Goal: Task Accomplishment & Management: Manage account settings

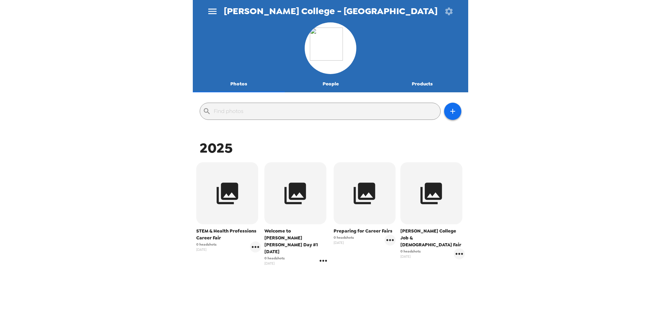
click at [323, 259] on icon "gallery menu" at bounding box center [322, 260] width 7 height 2
click at [292, 273] on div at bounding box center [330, 165] width 661 height 330
click at [294, 234] on span "Welcome to [PERSON_NAME] [PERSON_NAME] Day #1 [DATE]" at bounding box center [296, 241] width 65 height 28
click at [300, 218] on button "button" at bounding box center [295, 193] width 62 height 62
click at [324, 255] on icon "gallery menu" at bounding box center [323, 260] width 11 height 11
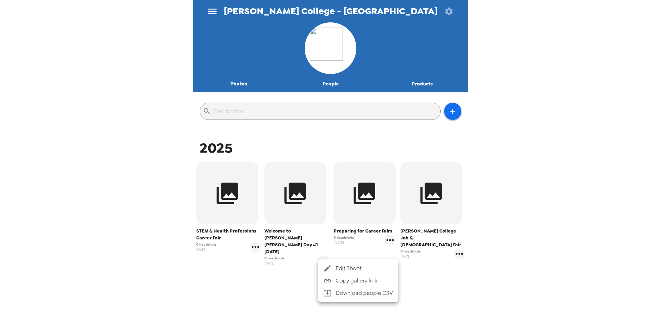
click at [335, 270] on span "Edit Shoot" at bounding box center [363, 268] width 57 height 8
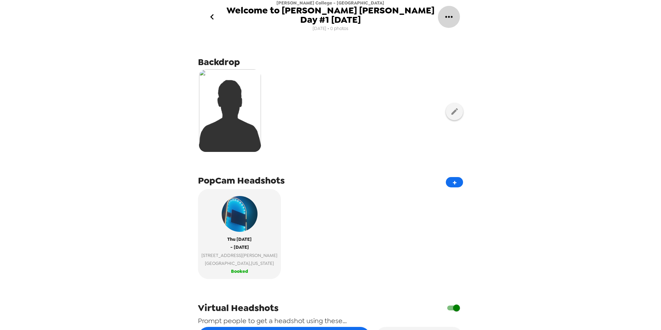
click at [451, 15] on icon "gallery menu" at bounding box center [448, 16] width 11 height 11
click at [459, 34] on span "Edit Shoot" at bounding box center [483, 37] width 57 height 8
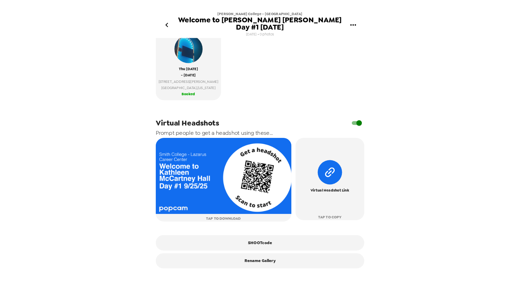
scroll to position [168, 0]
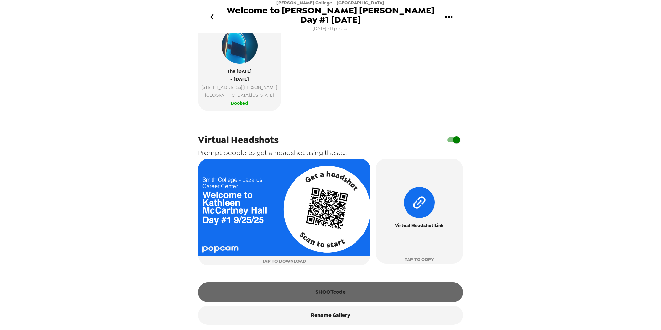
click at [345, 294] on button "SHOOTcode" at bounding box center [330, 291] width 265 height 19
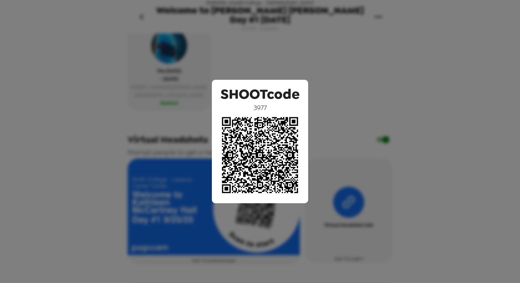
click at [366, 102] on div "SHOOTcode 3977" at bounding box center [260, 141] width 520 height 283
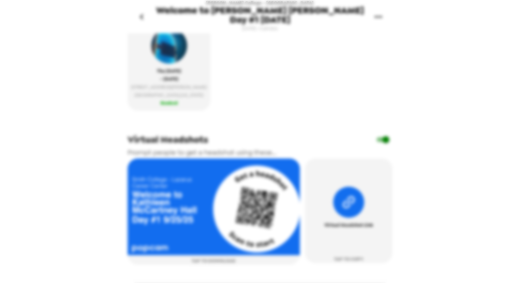
scroll to position [187, 0]
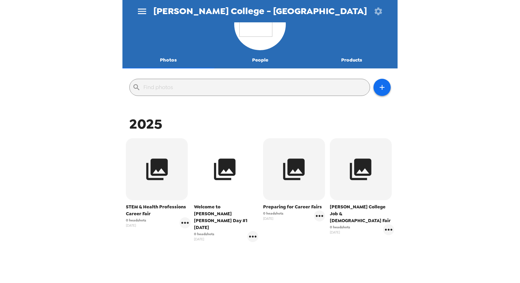
scroll to position [52, 0]
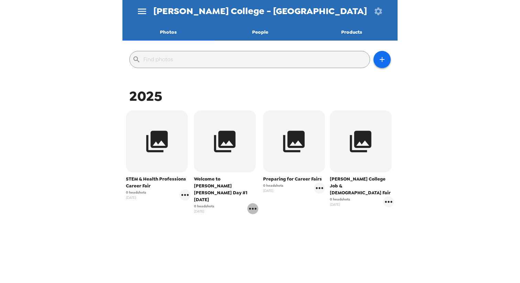
click at [251, 203] on icon "gallery menu" at bounding box center [252, 208] width 11 height 11
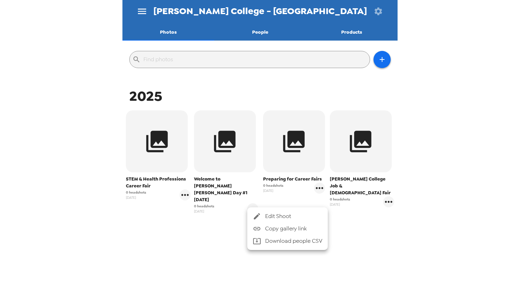
click at [235, 171] on div at bounding box center [260, 141] width 520 height 283
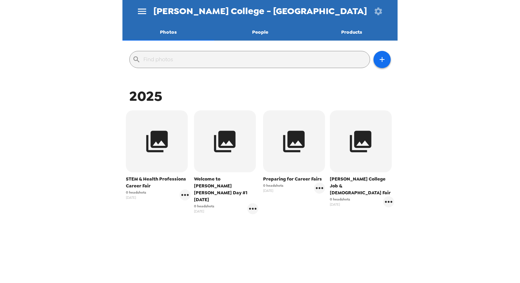
click at [225, 186] on span "Welcome to [PERSON_NAME] [PERSON_NAME] Day #1 [DATE]" at bounding box center [226, 190] width 65 height 28
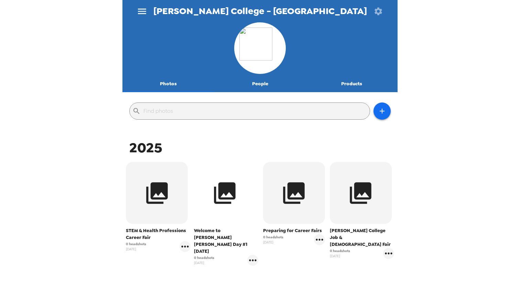
click at [247, 190] on button "button" at bounding box center [225, 193] width 62 height 62
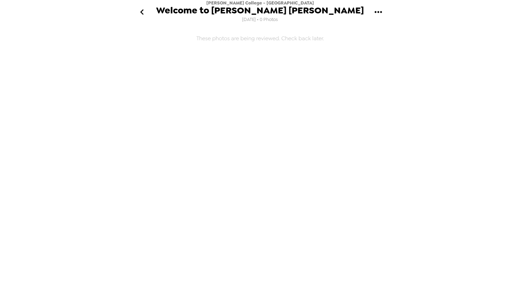
click at [138, 10] on icon "go back" at bounding box center [142, 12] width 11 height 11
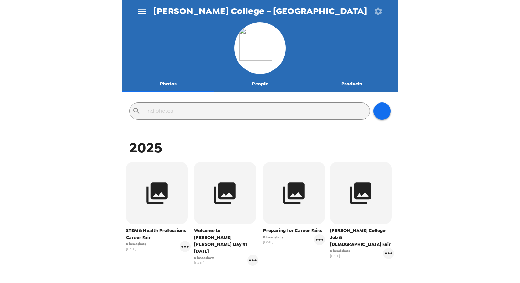
click at [377, 11] on icon "button" at bounding box center [379, 12] width 10 height 10
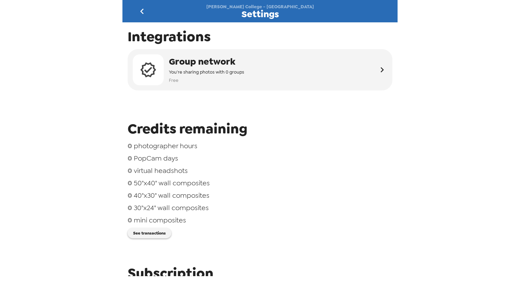
click at [140, 12] on icon "go back" at bounding box center [142, 11] width 11 height 11
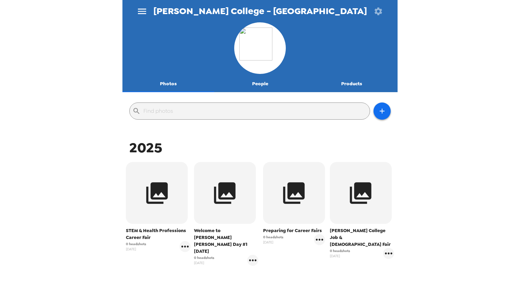
click at [258, 56] on img at bounding box center [259, 48] width 41 height 41
click at [136, 8] on button "menu" at bounding box center [142, 11] width 22 height 22
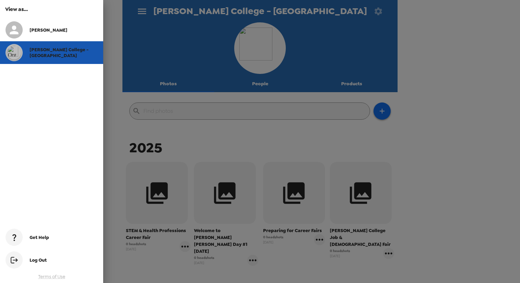
click at [75, 53] on div "[PERSON_NAME] College - [GEOGRAPHIC_DATA]" at bounding box center [64, 53] width 68 height 12
click at [75, 57] on div "[PERSON_NAME] College - [GEOGRAPHIC_DATA]" at bounding box center [64, 53] width 68 height 12
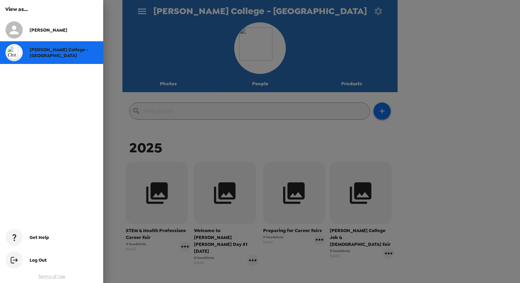
click at [119, 74] on div at bounding box center [260, 141] width 520 height 283
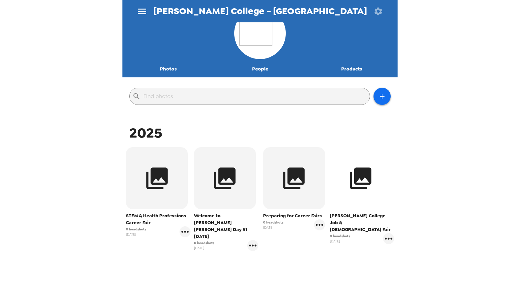
scroll to position [15, 0]
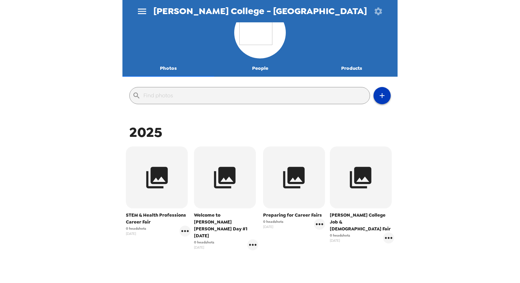
click at [381, 96] on icon "button" at bounding box center [382, 96] width 8 height 8
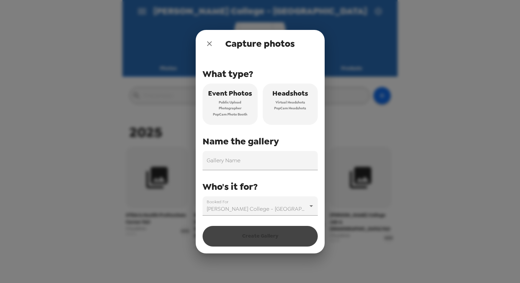
click at [281, 97] on span "Headshots" at bounding box center [291, 93] width 36 height 12
click at [265, 158] on input "Gallery Name" at bounding box center [260, 160] width 115 height 19
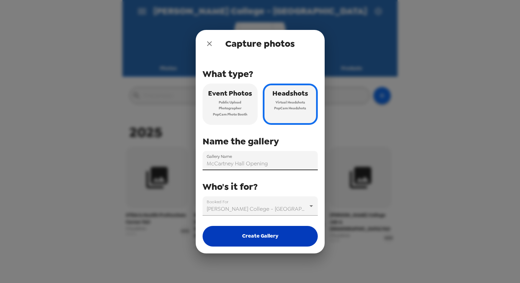
type input "McCartney Hall Opening"
click at [269, 235] on button "Create Gallery" at bounding box center [260, 236] width 115 height 21
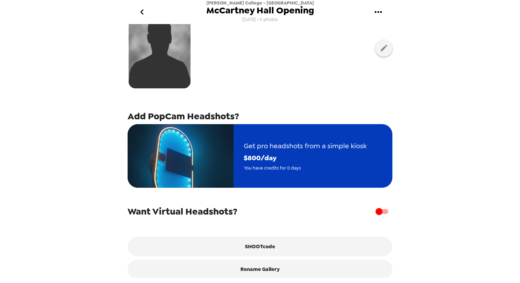
scroll to position [60, 0]
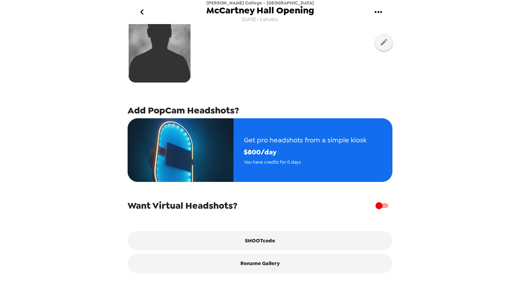
click at [383, 204] on input "checkbox" at bounding box center [379, 205] width 39 height 13
checkbox input "true"
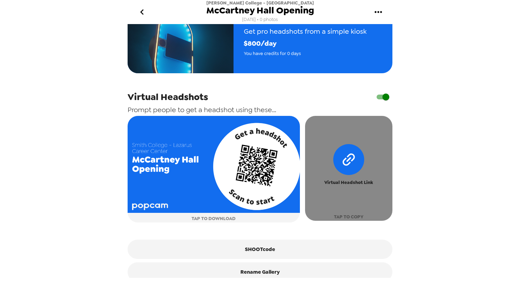
scroll to position [177, 0]
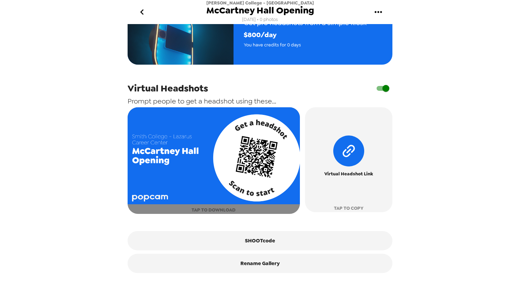
click at [224, 165] on img "button" at bounding box center [214, 155] width 172 height 97
click at [183, 161] on img "button" at bounding box center [214, 155] width 172 height 97
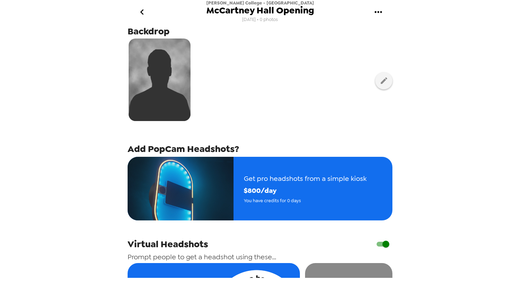
scroll to position [0, 0]
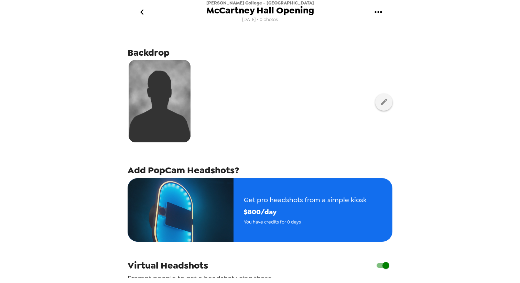
click at [141, 12] on icon "go back" at bounding box center [141, 12] width 3 height 6
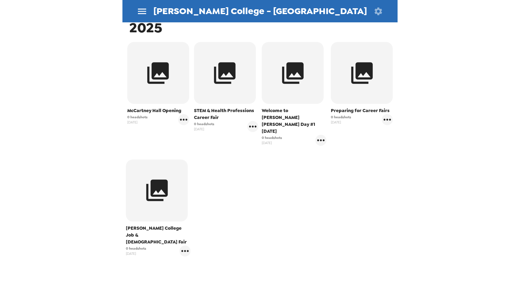
scroll to position [119, 0]
click at [320, 136] on icon "gallery menu" at bounding box center [321, 141] width 11 height 11
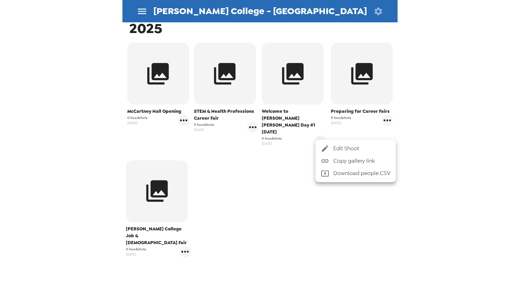
click at [296, 163] on div at bounding box center [260, 141] width 520 height 283
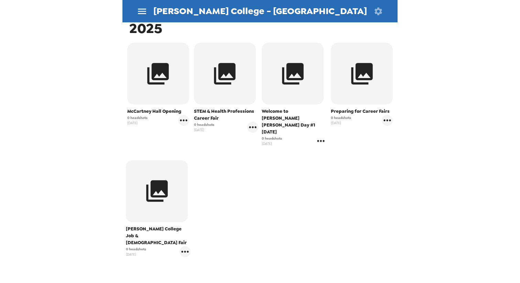
click at [321, 136] on icon "gallery menu" at bounding box center [321, 141] width 11 height 11
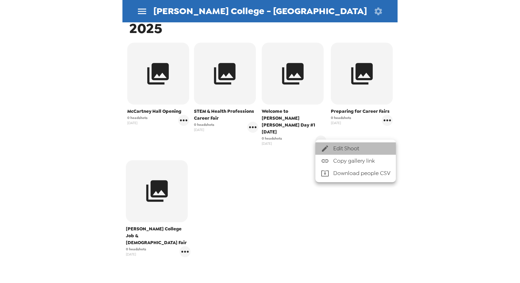
click at [327, 145] on icon at bounding box center [325, 149] width 8 height 8
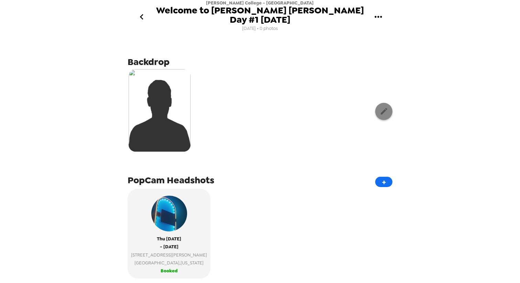
click at [384, 111] on icon "button" at bounding box center [384, 111] width 7 height 7
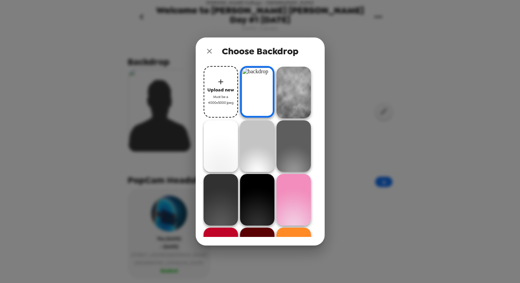
click at [259, 96] on img at bounding box center [257, 92] width 34 height 52
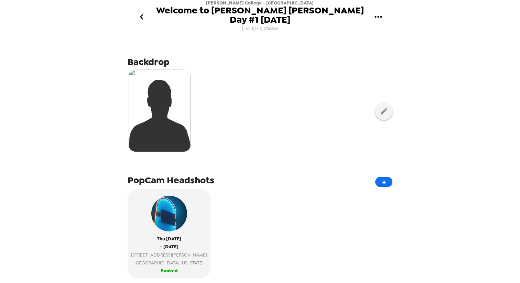
click at [174, 122] on img at bounding box center [160, 110] width 62 height 83
click at [388, 111] on icon "button" at bounding box center [384, 111] width 9 height 9
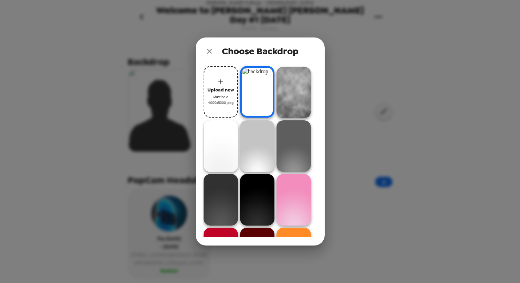
click at [220, 100] on span "Must be a 4000x5000 jpeg" at bounding box center [221, 100] width 28 height 12
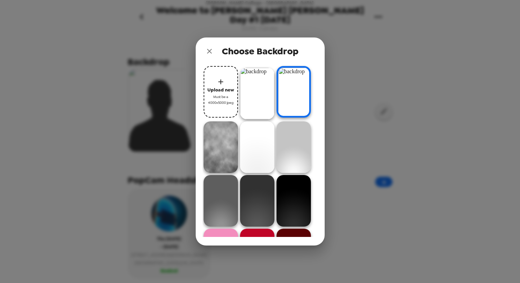
click at [262, 96] on img at bounding box center [257, 94] width 34 height 52
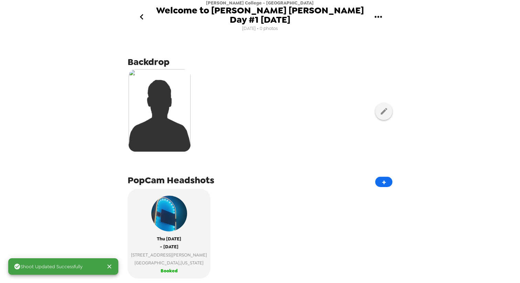
scroll to position [8, 0]
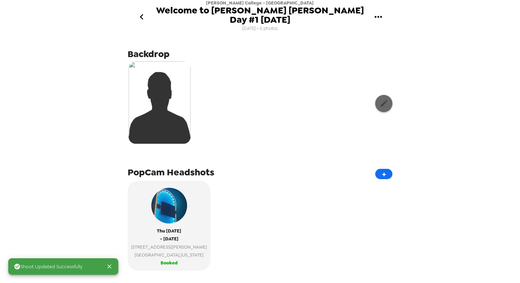
click at [384, 104] on icon "button" at bounding box center [384, 103] width 7 height 7
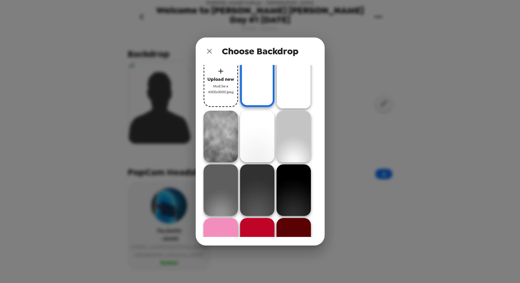
scroll to position [0, 0]
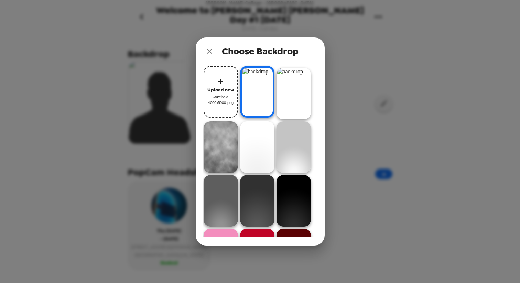
click at [224, 94] on span "Must be a 4000x5000 jpeg" at bounding box center [221, 100] width 28 height 12
click at [350, 127] on div "Choose Backdrop Upload new Must be a 4000x5000 jpeg" at bounding box center [260, 141] width 520 height 283
click at [206, 50] on icon "close" at bounding box center [209, 51] width 8 height 8
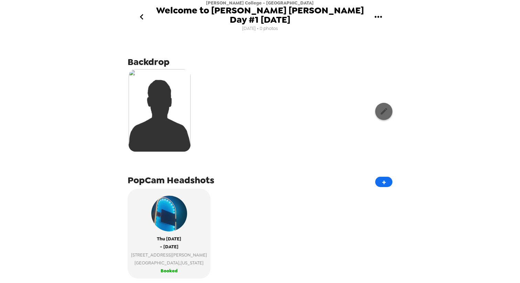
click at [383, 115] on icon "button" at bounding box center [384, 111] width 9 height 9
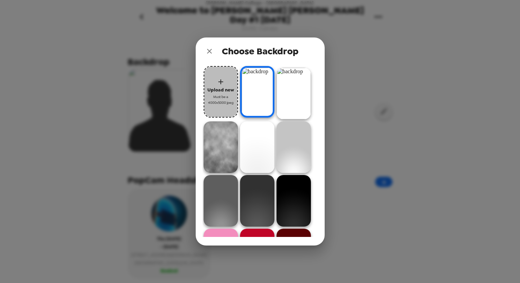
click at [226, 94] on span "Must be a 4000x5000 jpeg" at bounding box center [221, 100] width 28 height 12
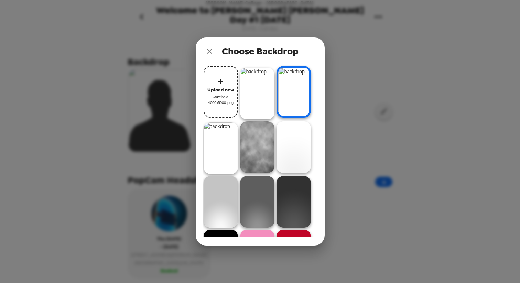
click at [319, 114] on div "Upload new Must be a 4000x5000 jpeg" at bounding box center [260, 155] width 129 height 181
click at [211, 49] on icon "close" at bounding box center [209, 51] width 8 height 8
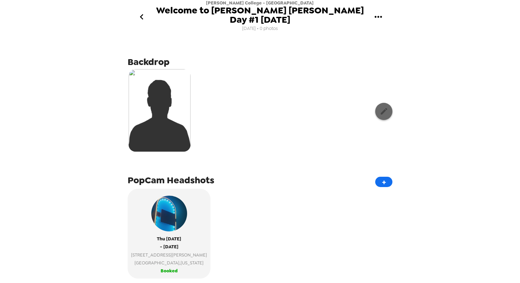
click at [388, 110] on button "button" at bounding box center [383, 111] width 17 height 17
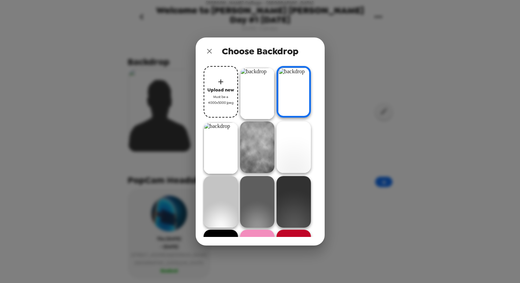
click at [253, 93] on img at bounding box center [257, 94] width 34 height 52
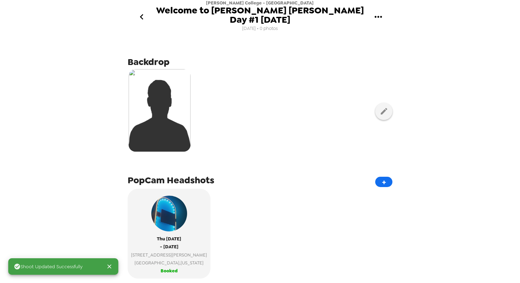
click at [419, 140] on div "Shoot Updated Successfully Smith College - Lazarus Career Center Welcome to Kat…" at bounding box center [260, 141] width 520 height 283
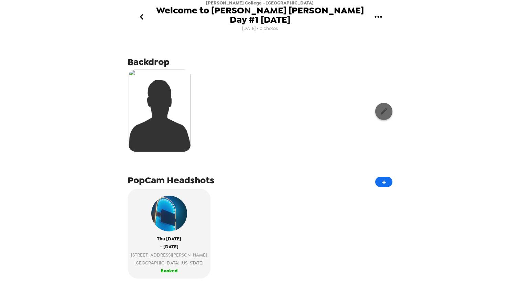
click at [383, 115] on icon "button" at bounding box center [384, 111] width 9 height 9
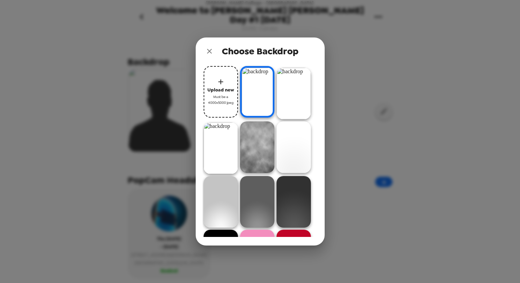
click at [222, 136] on img at bounding box center [221, 148] width 34 height 52
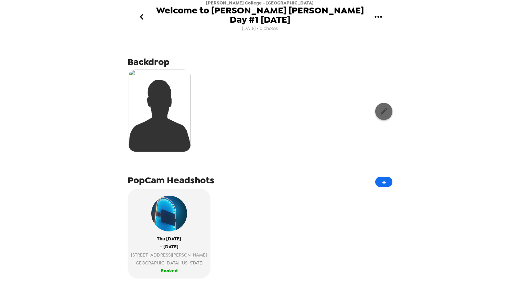
click at [387, 116] on icon "button" at bounding box center [384, 111] width 9 height 9
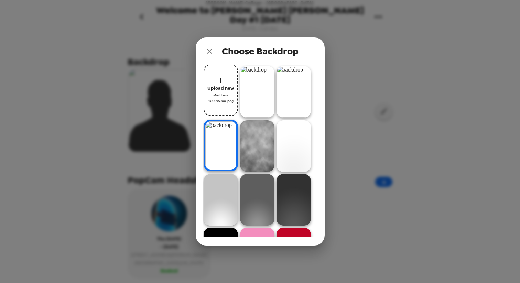
click at [259, 104] on img at bounding box center [257, 92] width 34 height 52
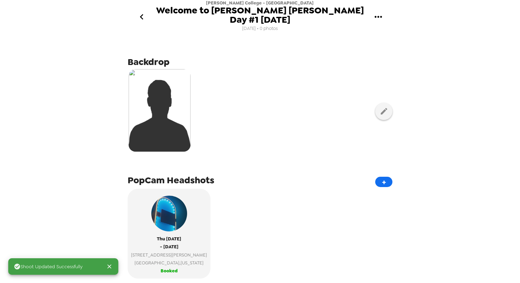
click at [330, 157] on div "Backdrop PopCam Headshots + Thu 9/25/25 - Fri 9/26/25 7 Chapin Way Northampton …" at bounding box center [260, 266] width 265 height 454
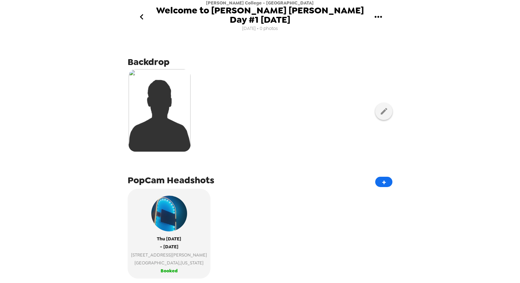
click at [141, 14] on icon "go back" at bounding box center [141, 16] width 11 height 11
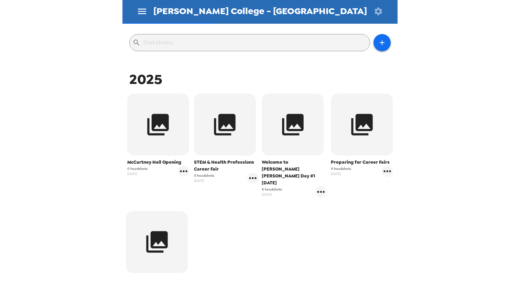
scroll to position [110, 0]
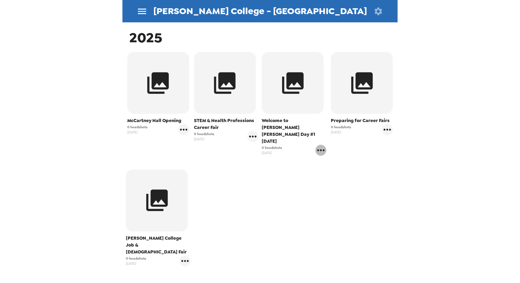
click at [322, 145] on icon "gallery menu" at bounding box center [321, 150] width 11 height 11
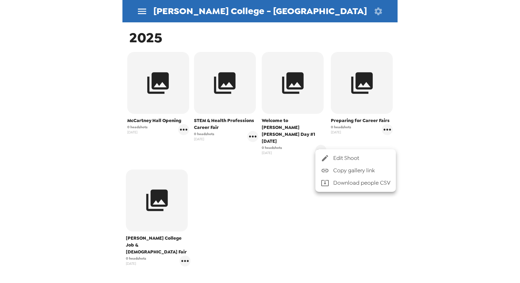
click at [443, 140] on div at bounding box center [260, 141] width 520 height 283
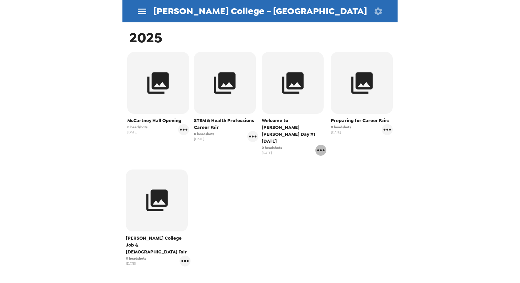
click at [317, 145] on icon "gallery menu" at bounding box center [321, 150] width 11 height 11
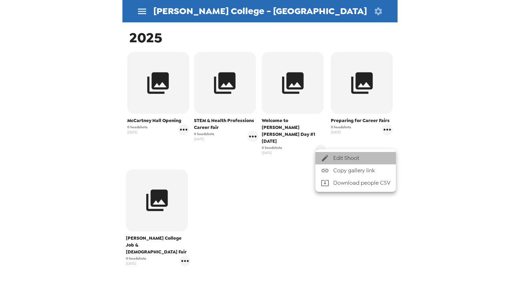
click at [326, 163] on li "Edit Shoot" at bounding box center [356, 158] width 81 height 12
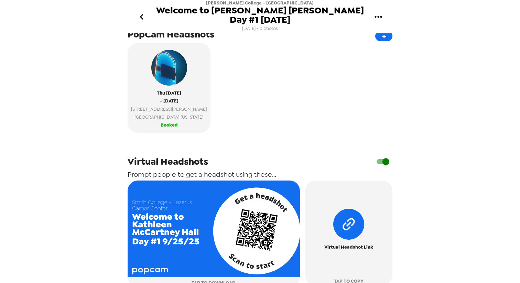
scroll to position [215, 0]
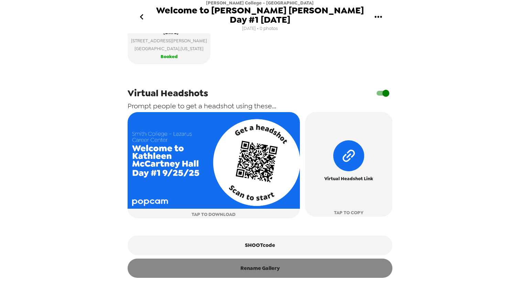
click at [237, 270] on button "Rename Gallery" at bounding box center [260, 268] width 265 height 19
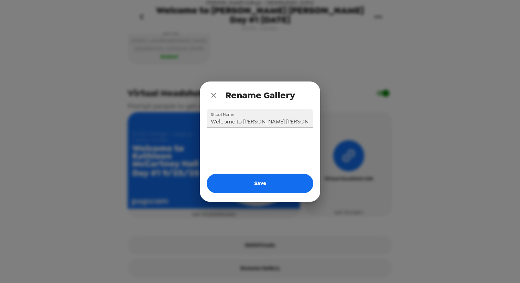
click at [244, 121] on input "Welcome to Kathleen McCartney Hall Day #1 9/25/25" at bounding box center [260, 118] width 107 height 19
drag, startPoint x: 304, startPoint y: 121, endPoint x: 324, endPoint y: 130, distance: 22.0
click at [324, 130] on div "Rename Gallery Shoot Name Welcome to Kathleen McCartney Hall Day #1 9/25/25 Save" at bounding box center [260, 141] width 520 height 283
click at [291, 122] on input "Welcome to Kathleen McCartney Hall Day #1 9/25/25" at bounding box center [260, 118] width 107 height 19
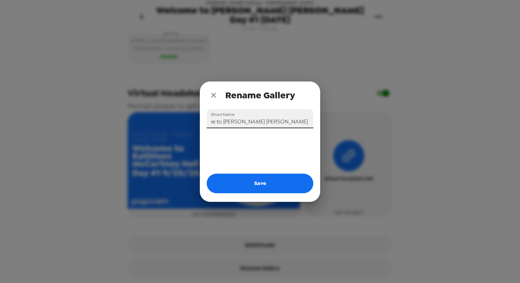
scroll to position [0, 16]
drag, startPoint x: 285, startPoint y: 124, endPoint x: 217, endPoint y: 121, distance: 67.5
click at [217, 121] on input "Welcome to Kathleen McCartney Hall 9/25/25" at bounding box center [260, 118] width 107 height 19
click at [287, 125] on input "Welcome to Kathleen McCartney Hall 9/25/25" at bounding box center [260, 118] width 107 height 19
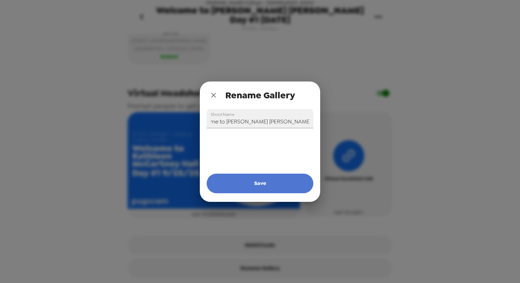
scroll to position [0, 0]
click at [268, 181] on button "Save" at bounding box center [260, 183] width 107 height 19
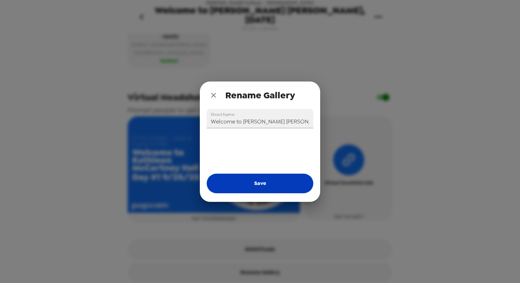
type input "Welcome to Kathleen McCartney Hall Day #1 9/25/25"
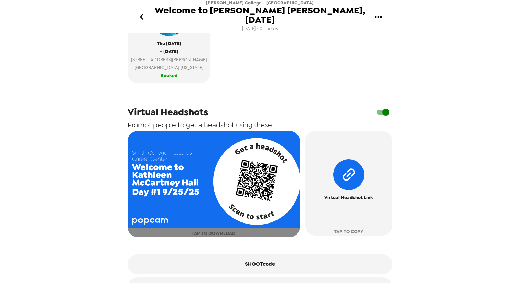
scroll to position [193, 0]
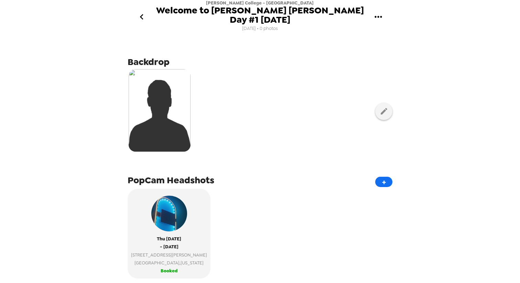
click at [142, 14] on icon "go back" at bounding box center [141, 16] width 11 height 11
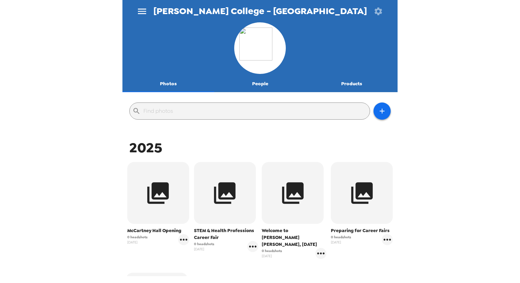
click at [378, 12] on icon "button" at bounding box center [379, 12] width 10 height 10
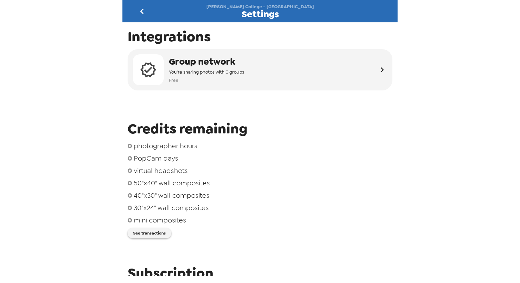
click at [138, 11] on icon "go back" at bounding box center [142, 11] width 11 height 11
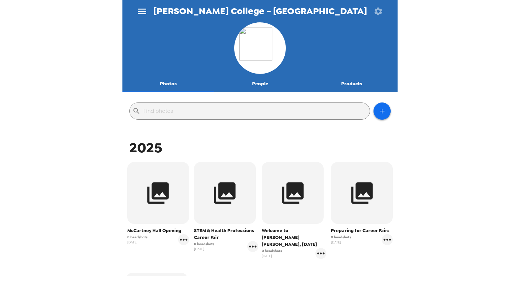
click at [145, 7] on icon "menu" at bounding box center [142, 11] width 11 height 11
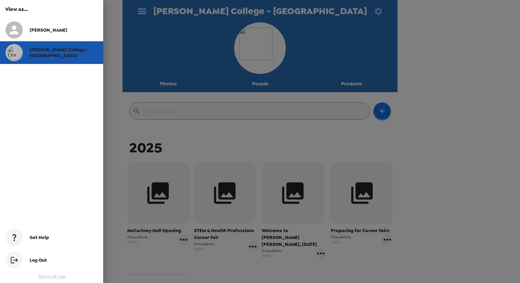
click at [65, 50] on span "[PERSON_NAME] College - [GEOGRAPHIC_DATA]" at bounding box center [59, 53] width 59 height 12
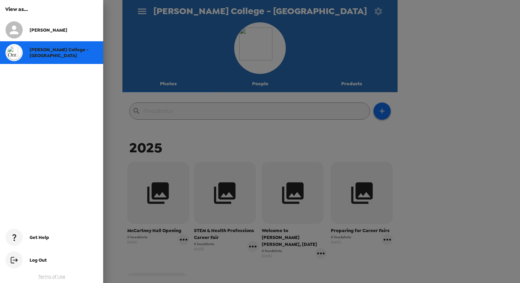
click at [447, 152] on div at bounding box center [260, 141] width 520 height 283
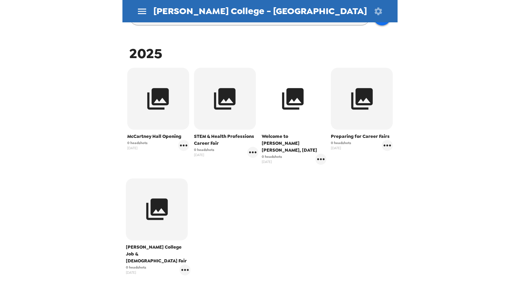
scroll to position [108, 0]
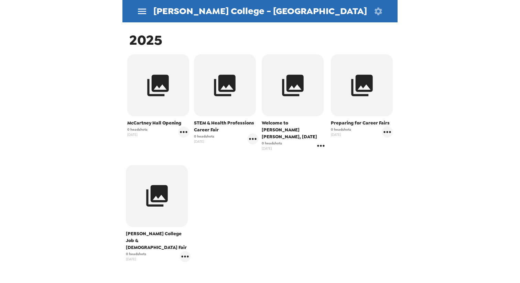
click at [319, 140] on icon "gallery menu" at bounding box center [321, 145] width 11 height 11
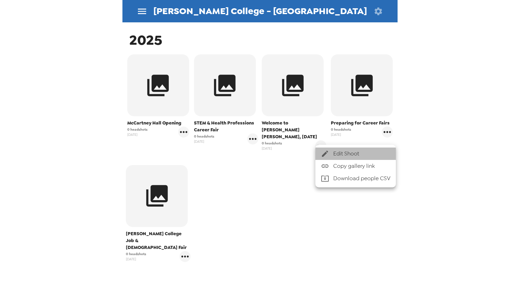
click at [324, 150] on icon at bounding box center [325, 154] width 8 height 8
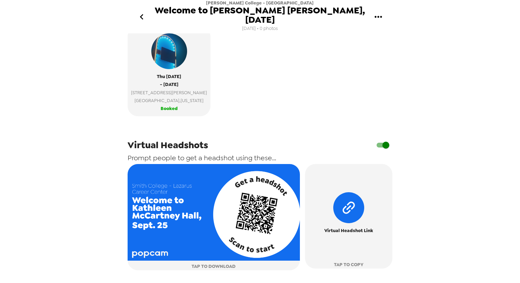
scroll to position [210, 0]
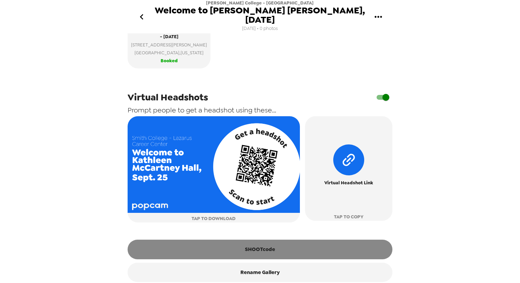
click at [274, 240] on button "SHOOTcode" at bounding box center [260, 249] width 265 height 19
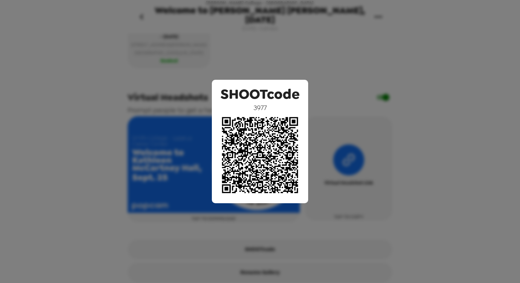
click at [420, 117] on div "SHOOTcode 3977" at bounding box center [260, 141] width 520 height 283
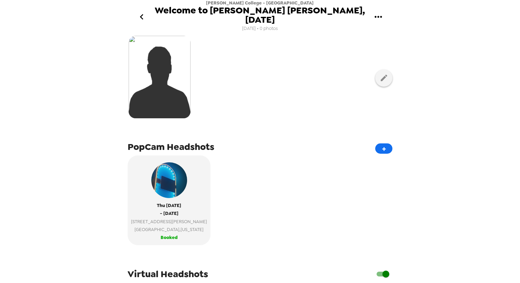
scroll to position [0, 0]
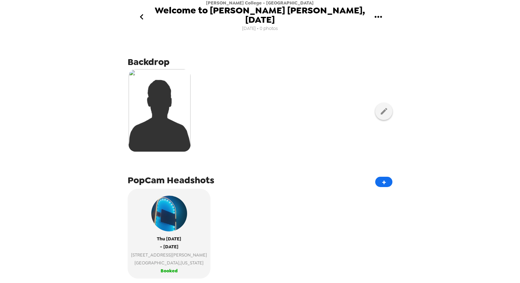
click at [143, 13] on icon "go back" at bounding box center [141, 16] width 11 height 11
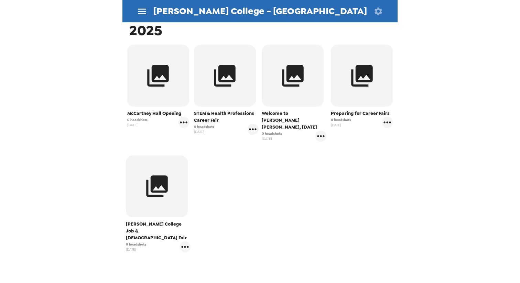
scroll to position [142, 0]
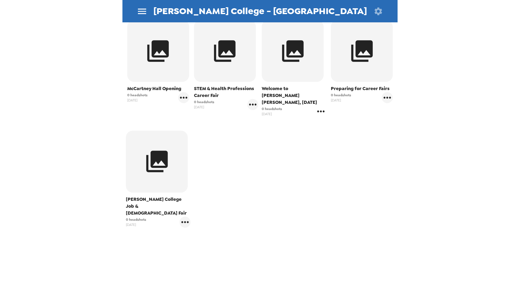
click at [322, 106] on icon "gallery menu" at bounding box center [321, 111] width 11 height 11
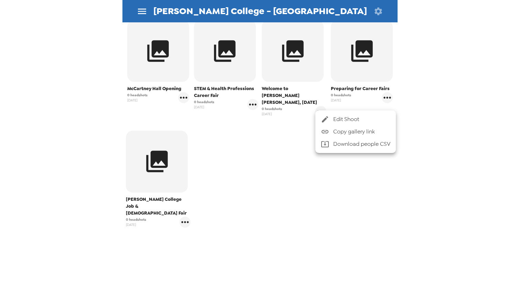
click at [330, 120] on div at bounding box center [327, 119] width 12 height 8
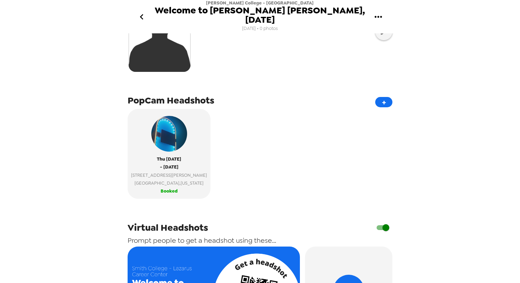
scroll to position [210, 0]
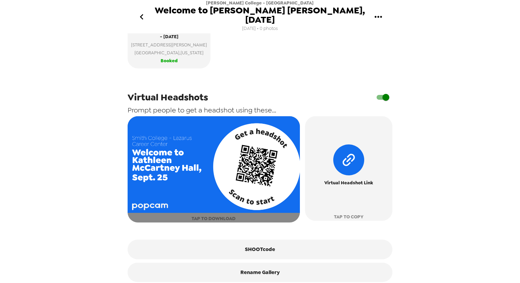
click at [209, 183] on img "button" at bounding box center [214, 164] width 172 height 97
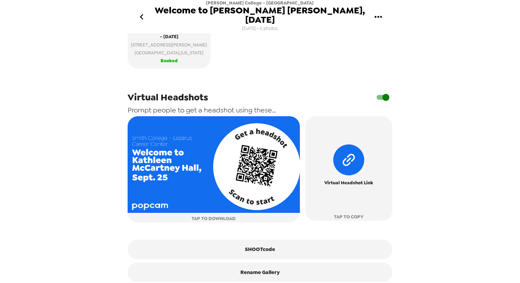
click at [414, 144] on div "Smith College - Lazarus Career Center Welcome to Kathleen McCartney Hall, Sept.…" at bounding box center [260, 141] width 520 height 283
click at [436, 100] on div "Smith College - Lazarus Career Center Welcome to Kathleen McCartney Hall, Sept.…" at bounding box center [260, 141] width 520 height 283
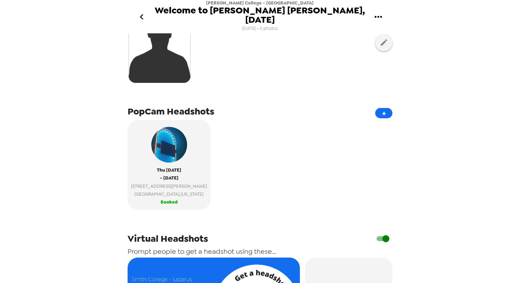
scroll to position [0, 0]
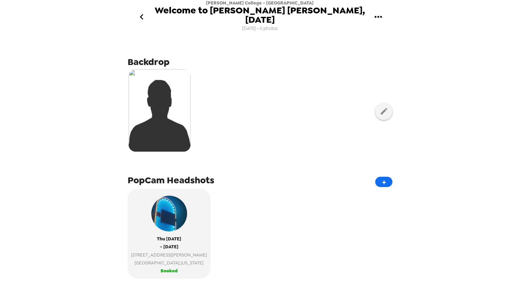
click at [139, 11] on icon "go back" at bounding box center [141, 16] width 11 height 11
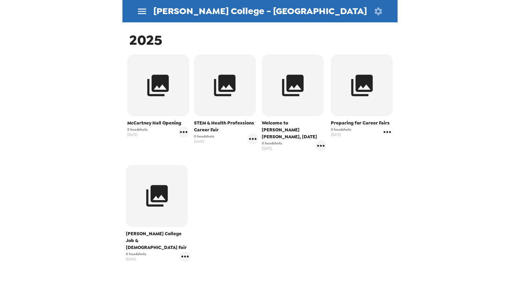
scroll to position [149, 0]
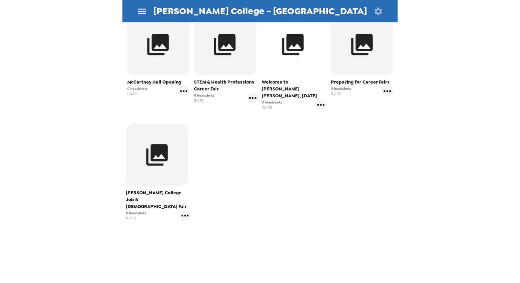
click at [286, 64] on button "button" at bounding box center [293, 44] width 62 height 62
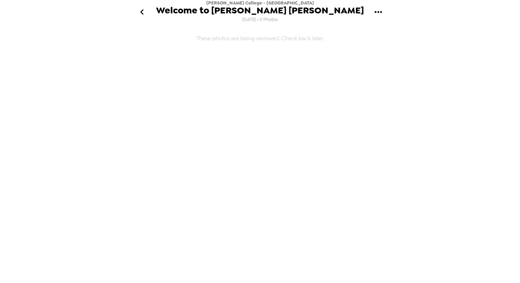
click at [144, 10] on icon "go back" at bounding box center [142, 12] width 11 height 11
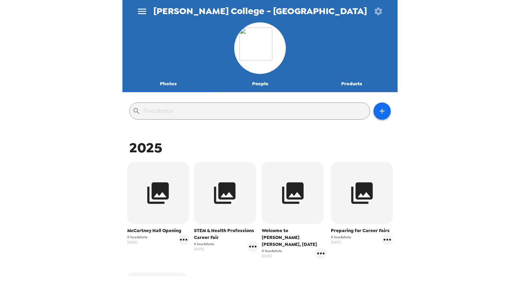
click at [428, 148] on div "Smith College - Lazarus Career Center Photos People Products ​ 2025 McCartney H…" at bounding box center [260, 141] width 520 height 283
click at [322, 248] on icon "gallery menu" at bounding box center [321, 253] width 11 height 11
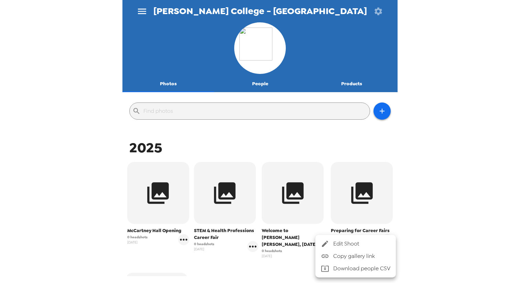
click at [312, 212] on div at bounding box center [260, 141] width 520 height 283
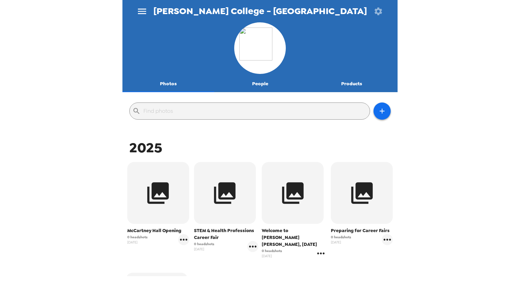
click at [319, 248] on icon "gallery menu" at bounding box center [321, 253] width 11 height 11
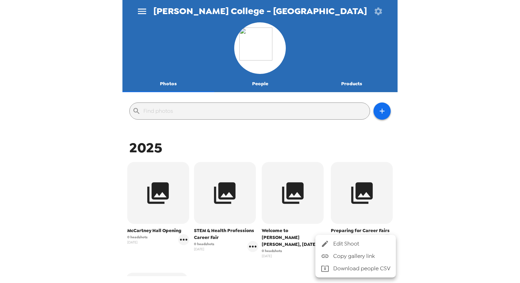
click at [329, 246] on icon at bounding box center [325, 244] width 8 height 8
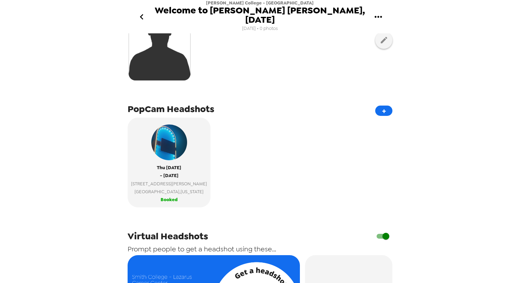
scroll to position [210, 0]
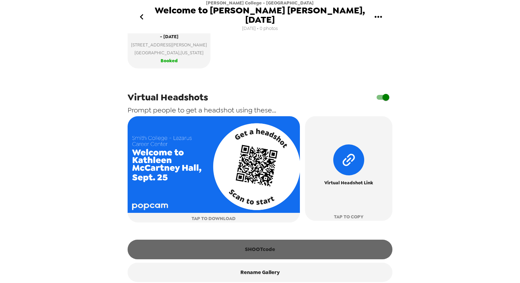
click at [277, 241] on button "SHOOTcode" at bounding box center [260, 249] width 265 height 19
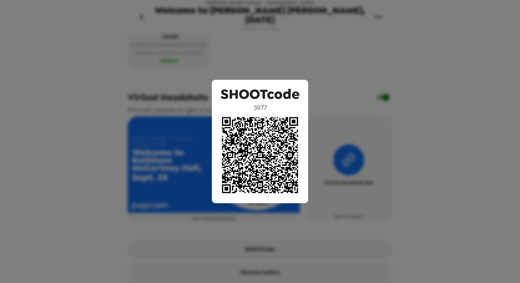
click at [399, 200] on div "SHOOTcode 3977" at bounding box center [260, 141] width 520 height 283
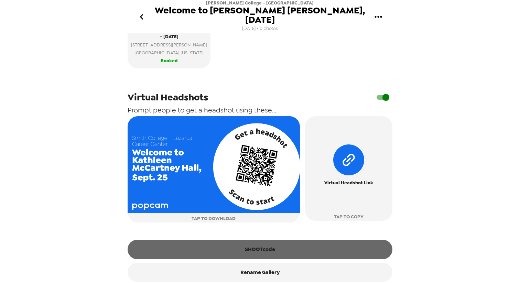
click at [259, 240] on button "SHOOTcode" at bounding box center [260, 249] width 265 height 19
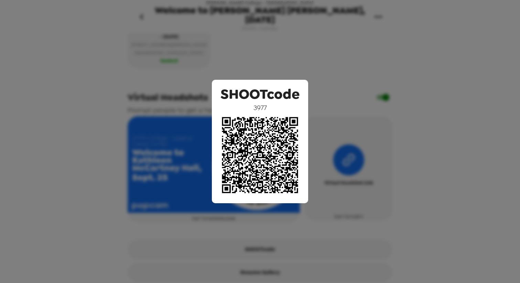
click at [440, 195] on div "SHOOTcode 3977" at bounding box center [260, 141] width 520 height 283
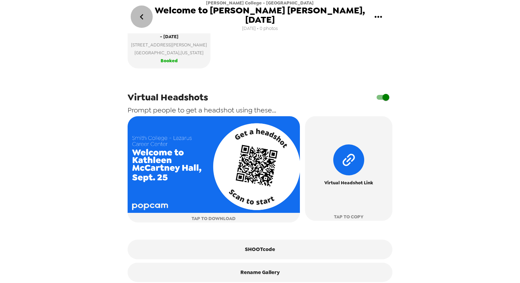
click at [142, 14] on icon "go back" at bounding box center [141, 17] width 3 height 6
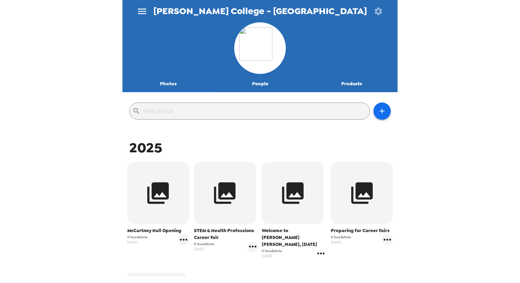
click at [322, 248] on icon "gallery menu" at bounding box center [321, 253] width 11 height 11
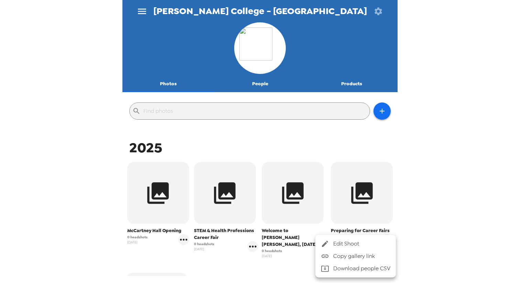
click at [418, 198] on div at bounding box center [260, 141] width 520 height 283
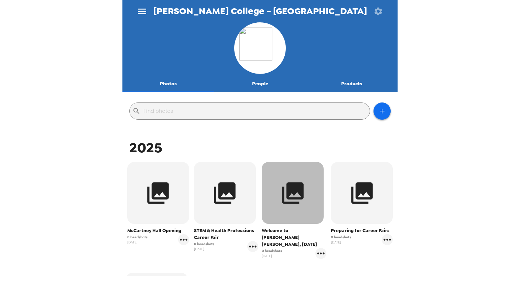
click at [295, 188] on icon "button" at bounding box center [293, 193] width 22 height 22
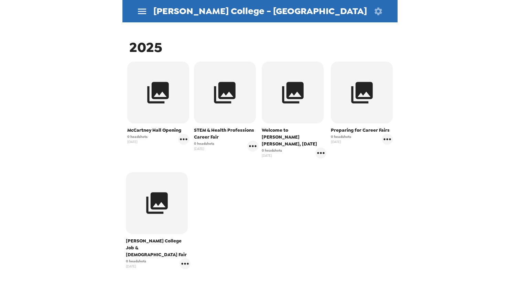
scroll to position [108, 0]
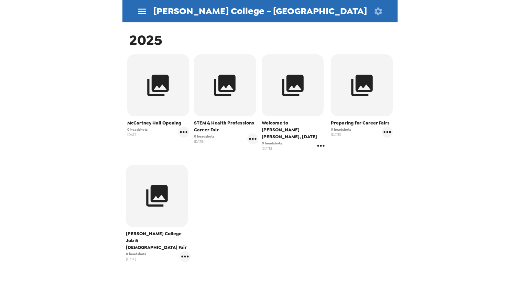
click at [321, 145] on icon "gallery menu" at bounding box center [320, 146] width 7 height 2
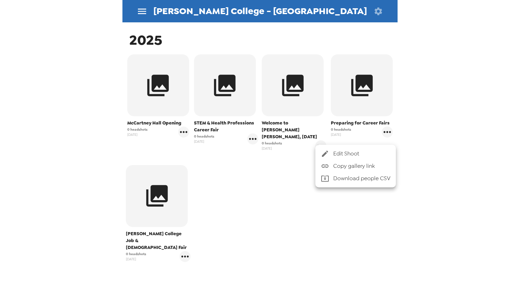
click at [329, 156] on icon at bounding box center [325, 154] width 8 height 8
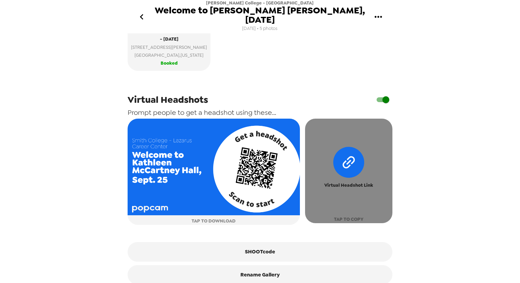
scroll to position [286, 0]
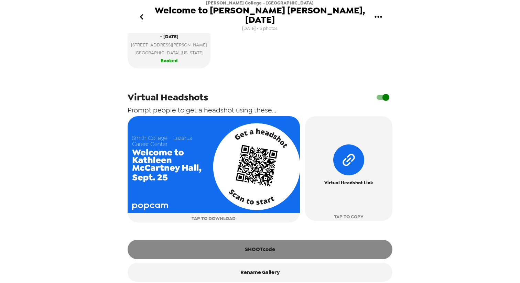
click at [253, 242] on button "SHOOTcode" at bounding box center [260, 249] width 265 height 19
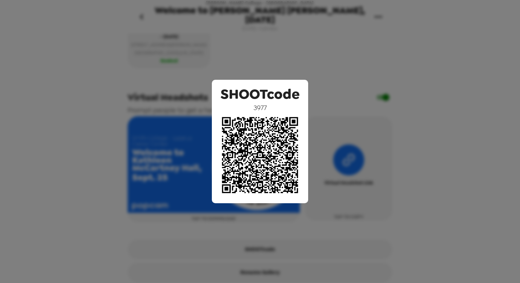
click at [399, 129] on div "SHOOTcode 3977" at bounding box center [260, 141] width 520 height 283
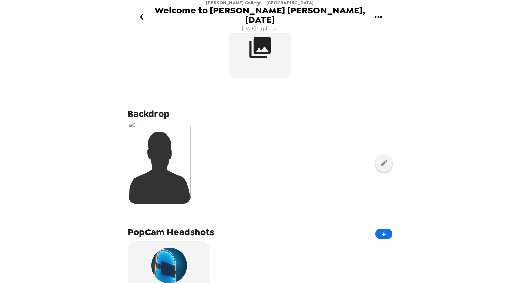
scroll to position [21, 0]
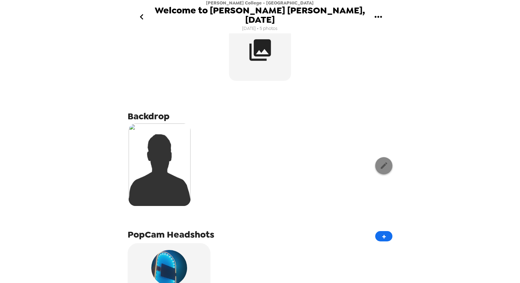
click at [383, 162] on icon "button" at bounding box center [384, 165] width 7 height 7
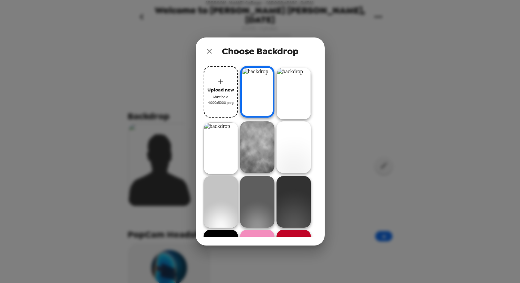
click at [226, 94] on span "Must be a 4000x5000 jpeg" at bounding box center [221, 100] width 28 height 12
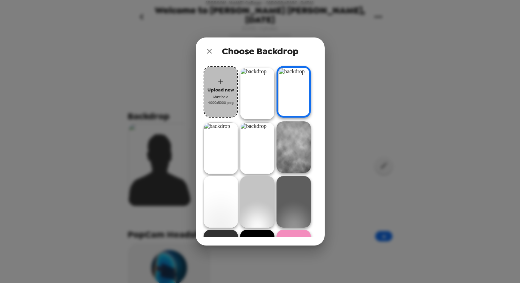
click at [222, 94] on span "Must be a 4000x5000 jpeg" at bounding box center [221, 100] width 28 height 12
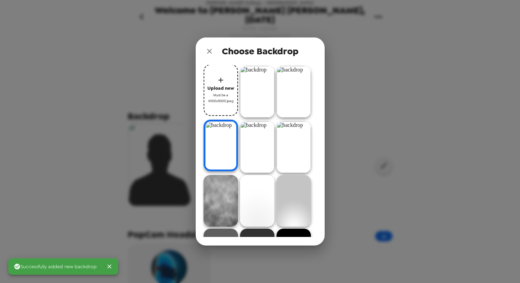
click at [224, 101] on span "Must be a 4000x5000 jpeg" at bounding box center [221, 98] width 28 height 12
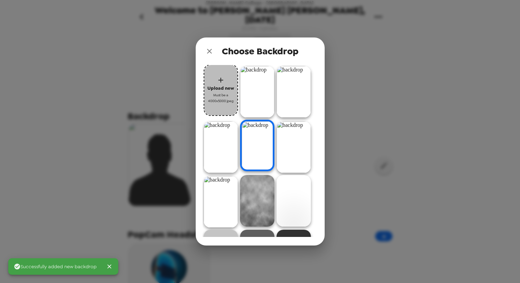
click at [229, 102] on span "Must be a 4000x5000 jpeg" at bounding box center [221, 98] width 28 height 12
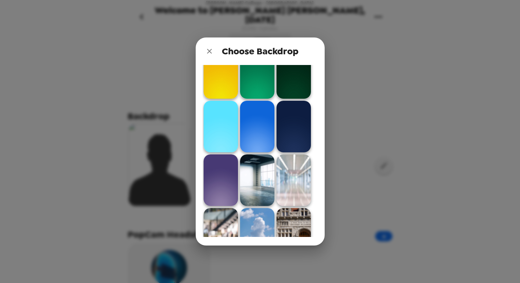
scroll to position [418, 0]
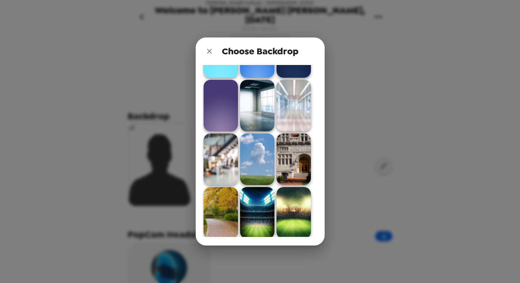
click at [265, 202] on img at bounding box center [257, 213] width 34 height 52
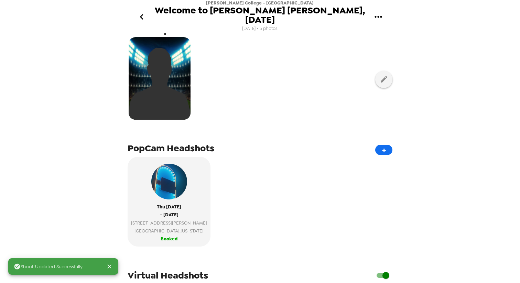
scroll to position [0, 0]
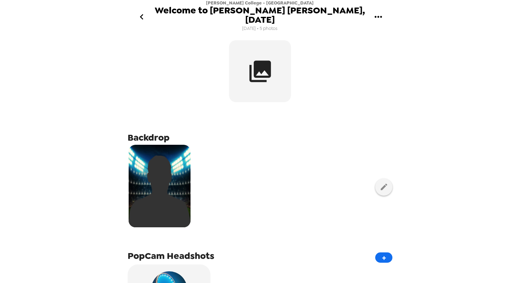
drag, startPoint x: 178, startPoint y: 156, endPoint x: 449, endPoint y: 2, distance: 311.3
click at [0, 0] on div "Smith College - Lazarus Career Center Welcome to Kathleen McCartney Hall, Sept.…" at bounding box center [260, 141] width 520 height 283
click at [142, 14] on icon "go back" at bounding box center [141, 17] width 3 height 6
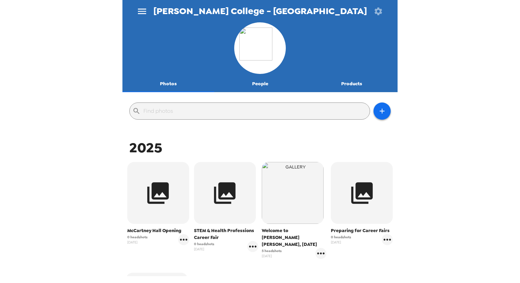
click at [171, 83] on button "Photos" at bounding box center [168, 84] width 92 height 17
click at [165, 84] on button "Photos" at bounding box center [168, 84] width 92 height 17
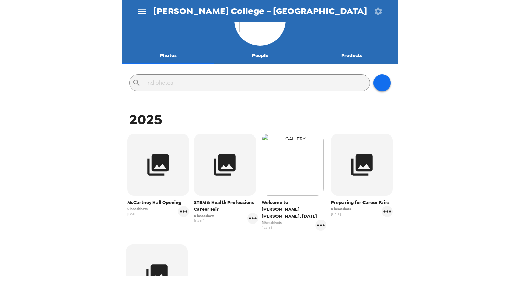
scroll to position [31, 0]
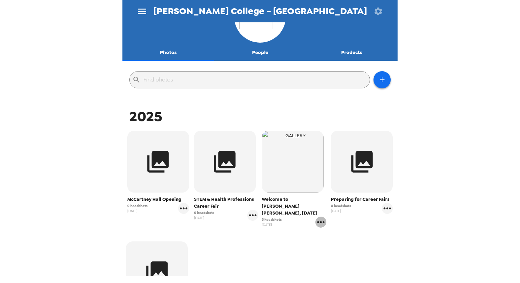
click at [322, 218] on icon "gallery menu" at bounding box center [321, 222] width 11 height 11
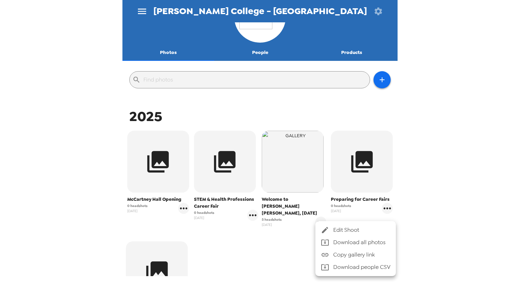
click at [330, 230] on div at bounding box center [327, 230] width 12 height 8
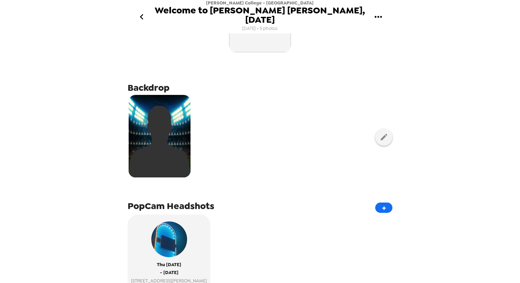
scroll to position [65, 0]
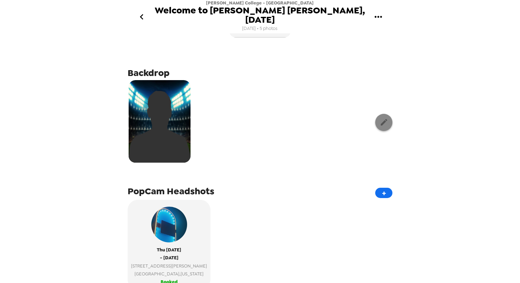
click at [383, 119] on icon "button" at bounding box center [384, 122] width 7 height 7
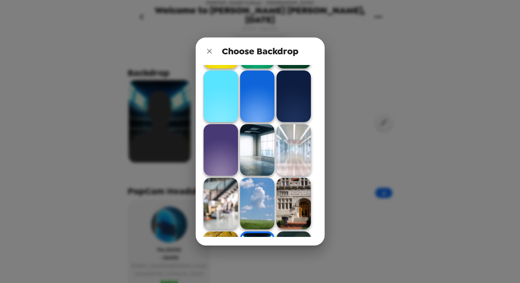
scroll to position [418, 0]
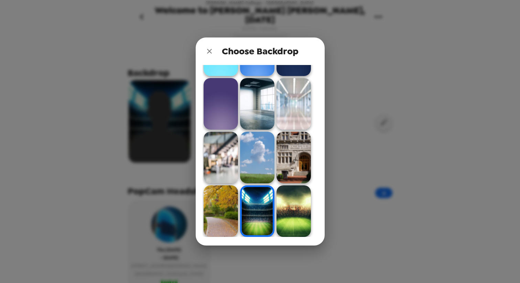
click at [337, 180] on div "Choose Backdrop Upload new Must be a 4000x5000 jpeg" at bounding box center [260, 141] width 520 height 283
click at [333, 173] on div "Choose Backdrop Upload new Must be a 4000x5000 jpeg" at bounding box center [260, 141] width 520 height 283
click at [208, 50] on icon "close" at bounding box center [209, 51] width 5 height 5
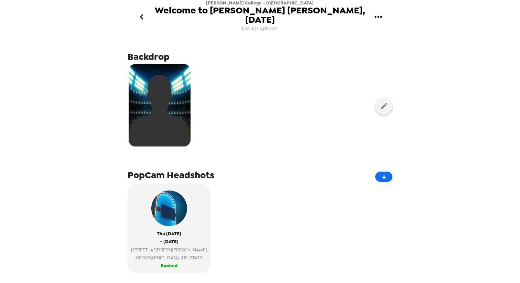
scroll to position [40, 0]
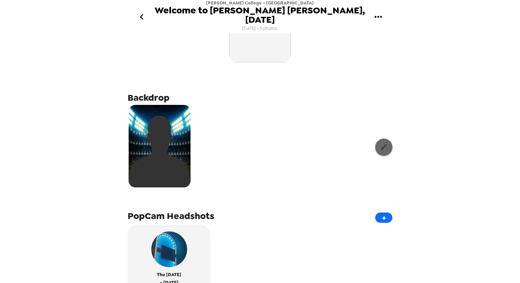
click at [383, 144] on icon "button" at bounding box center [384, 147] width 7 height 7
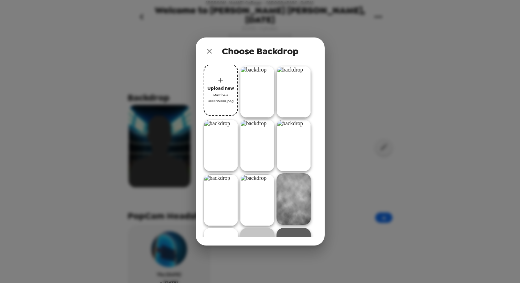
click at [266, 96] on img at bounding box center [257, 92] width 34 height 52
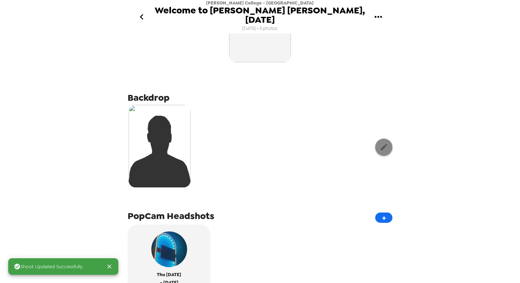
click at [385, 143] on icon "button" at bounding box center [384, 147] width 9 height 9
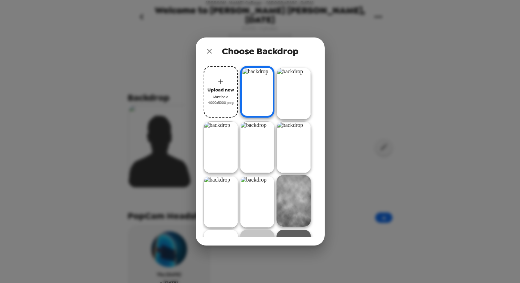
click at [294, 150] on img at bounding box center [294, 147] width 34 height 52
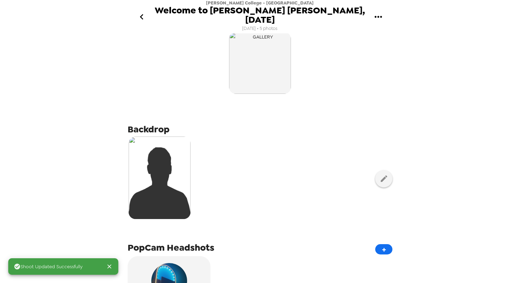
scroll to position [0, 0]
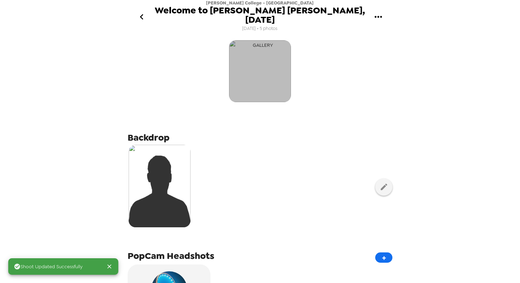
click at [282, 74] on img "button" at bounding box center [260, 71] width 62 height 62
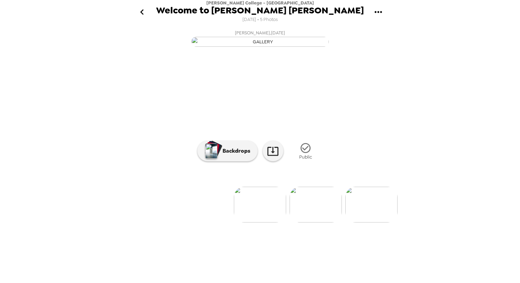
scroll to position [14, 0]
click at [319, 223] on img at bounding box center [316, 205] width 52 height 36
click at [323, 223] on img at bounding box center [316, 205] width 52 height 36
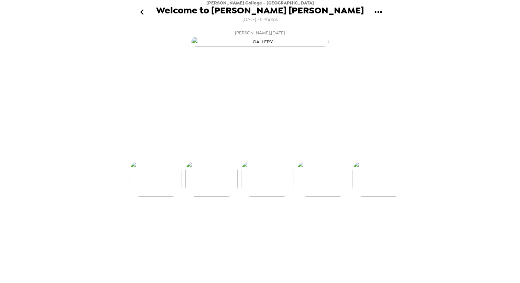
scroll to position [0, 111]
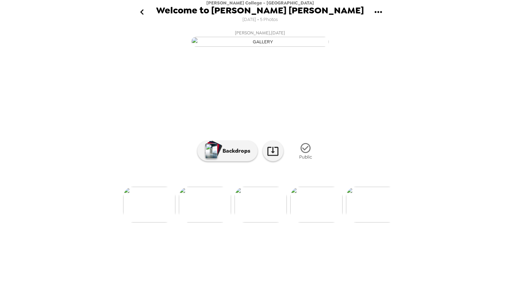
click at [327, 223] on img at bounding box center [316, 205] width 52 height 36
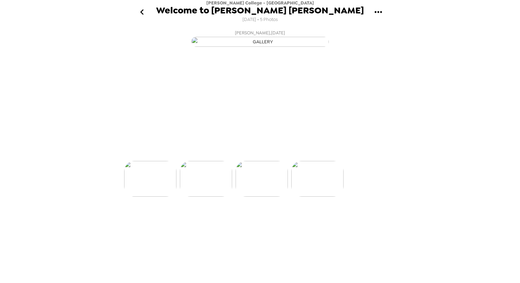
scroll to position [0, 166]
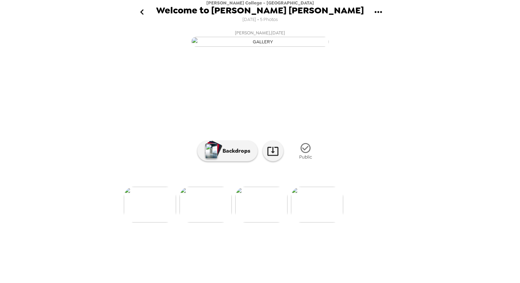
click at [316, 223] on img at bounding box center [317, 205] width 52 height 36
click at [160, 223] on img at bounding box center [150, 205] width 52 height 36
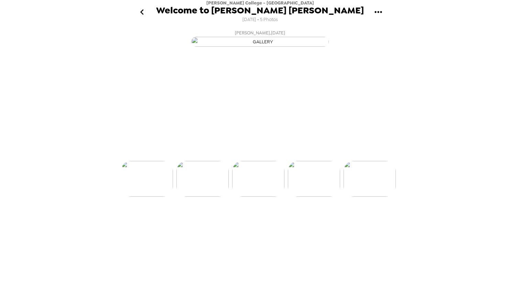
scroll to position [0, 111]
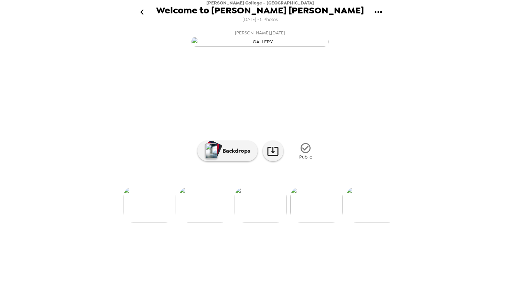
click at [378, 11] on icon "gallery menu" at bounding box center [378, 12] width 11 height 11
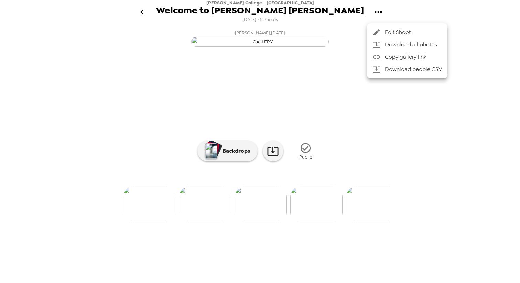
click at [394, 36] on span "Edit Shoot" at bounding box center [413, 32] width 57 height 8
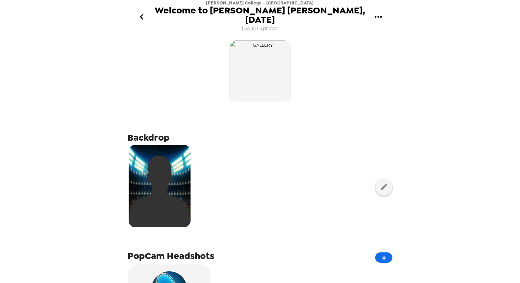
click at [144, 12] on icon "go back" at bounding box center [141, 16] width 11 height 11
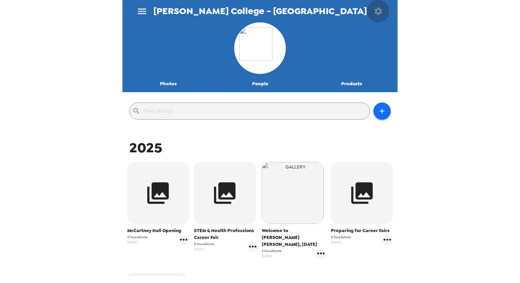
click at [377, 10] on icon "button" at bounding box center [379, 12] width 10 height 10
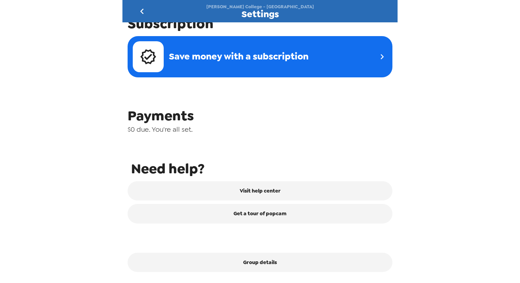
scroll to position [253, 0]
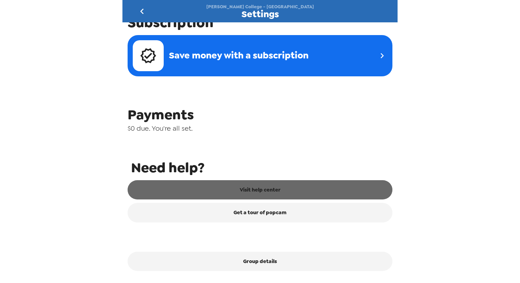
click at [285, 187] on link "Visit help center" at bounding box center [260, 189] width 265 height 19
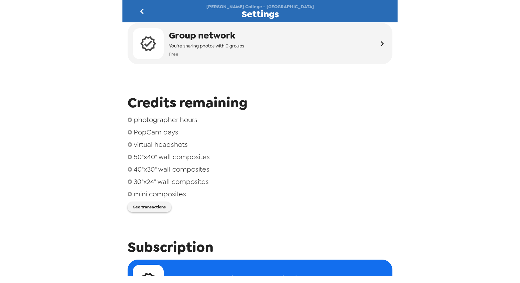
scroll to position [0, 0]
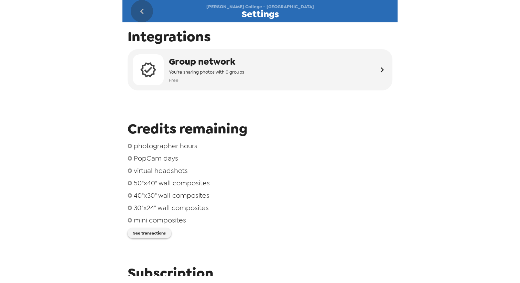
click at [144, 10] on icon "go back" at bounding box center [142, 11] width 11 height 11
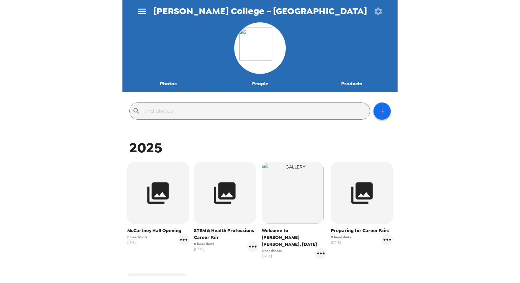
click at [359, 84] on button "Products" at bounding box center [352, 84] width 92 height 17
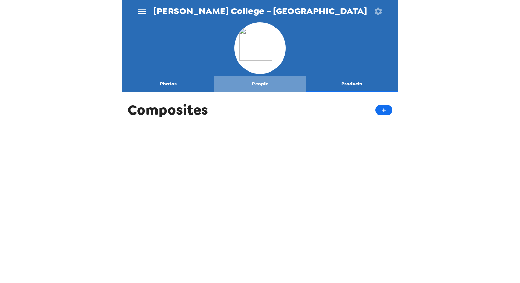
click at [266, 85] on button "People" at bounding box center [260, 84] width 92 height 17
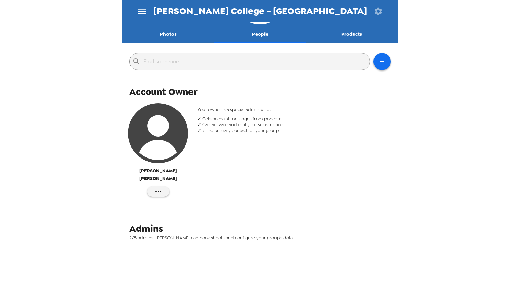
scroll to position [47, 0]
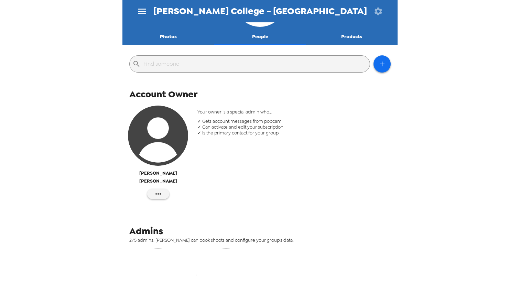
click at [255, 122] on span "✓ Gets account messages from popcam" at bounding box center [295, 121] width 194 height 6
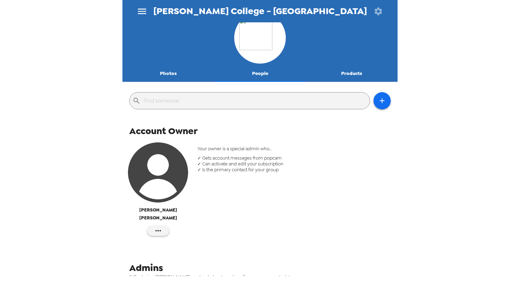
scroll to position [0, 0]
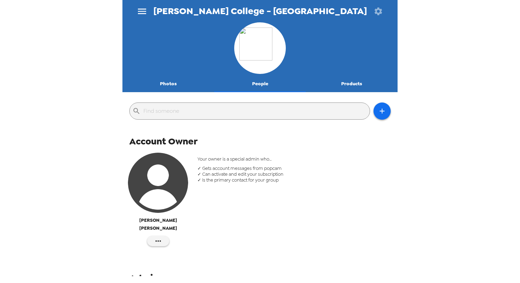
click at [172, 83] on button "Photos" at bounding box center [168, 84] width 92 height 17
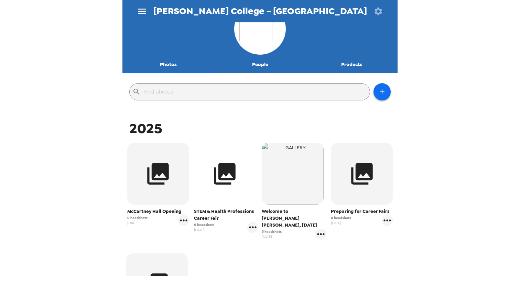
scroll to position [12, 0]
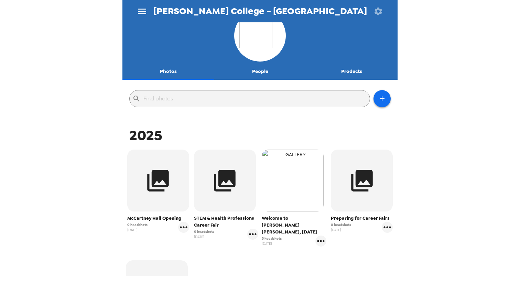
click at [301, 191] on img "button" at bounding box center [293, 181] width 62 height 62
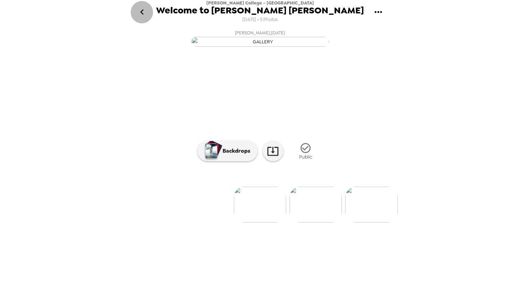
click at [142, 12] on icon "go back" at bounding box center [142, 12] width 11 height 11
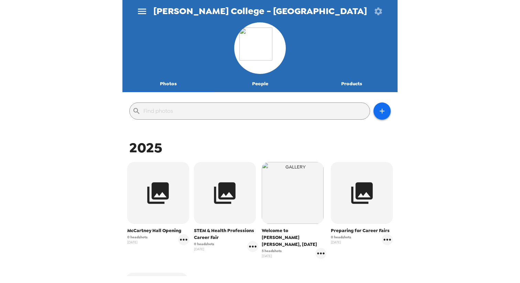
click at [171, 82] on button "Photos" at bounding box center [168, 84] width 92 height 17
click at [320, 250] on icon "gallery menu" at bounding box center [321, 253] width 11 height 11
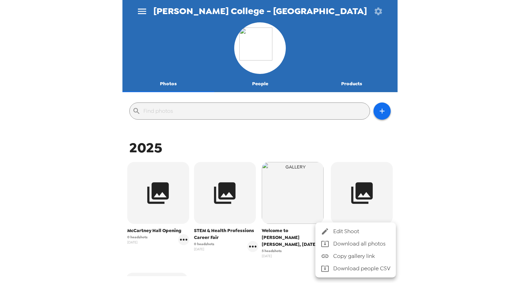
click at [331, 234] on div at bounding box center [327, 231] width 12 height 8
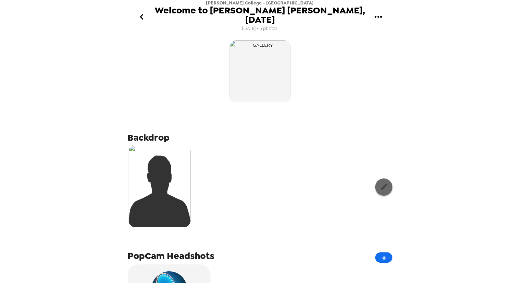
click at [390, 179] on button "button" at bounding box center [383, 187] width 17 height 17
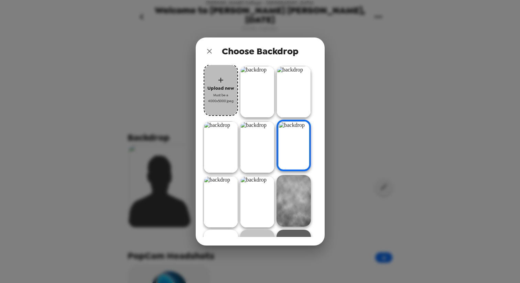
click at [220, 94] on span "Must be a 4000x5000 jpeg" at bounding box center [221, 98] width 28 height 12
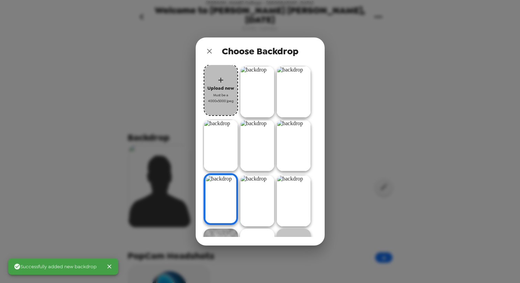
click at [228, 91] on span "Upload new" at bounding box center [220, 88] width 27 height 8
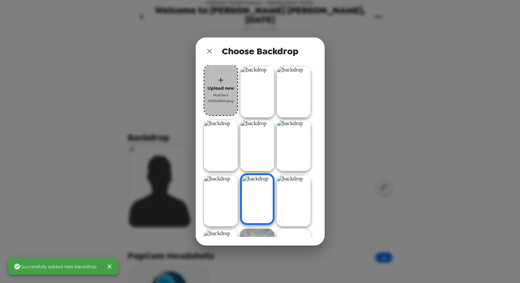
click at [227, 92] on span "Upload new" at bounding box center [220, 88] width 27 height 8
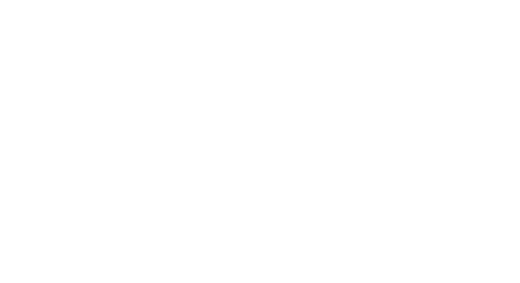
click at [253, 114] on body at bounding box center [260, 141] width 520 height 283
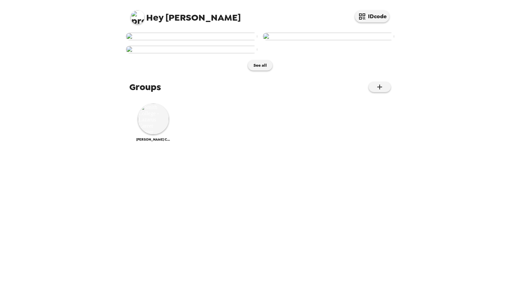
click at [226, 40] on img at bounding box center [191, 37] width 131 height 8
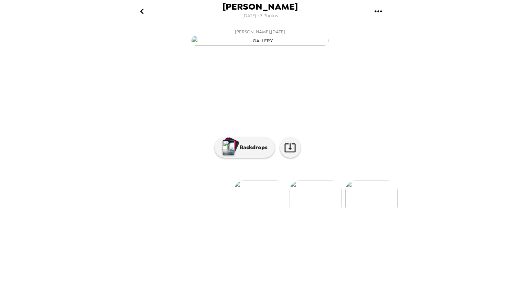
scroll to position [9, 0]
click at [256, 152] on p "Backdrops" at bounding box center [251, 147] width 31 height 8
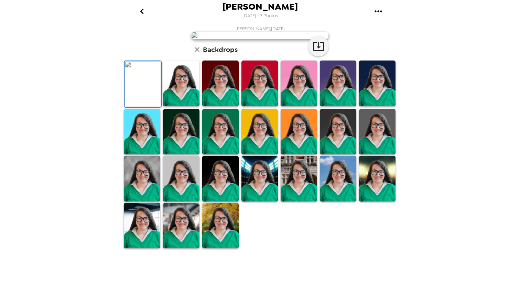
scroll to position [18, 0]
click at [267, 106] on img at bounding box center [260, 84] width 36 height 46
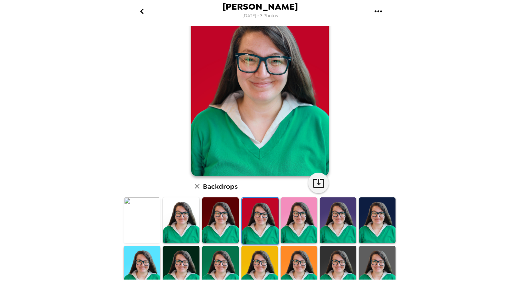
scroll to position [36, 0]
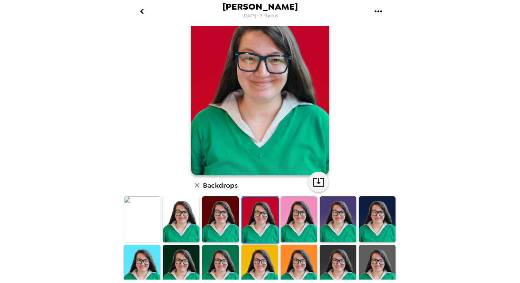
click at [297, 231] on img at bounding box center [299, 219] width 36 height 46
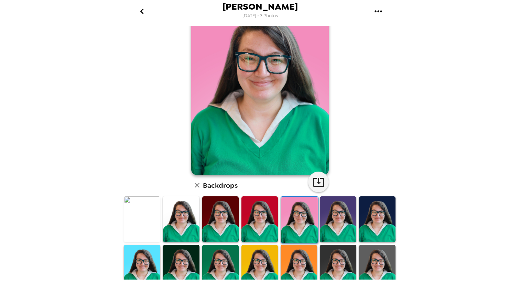
click at [305, 267] on img at bounding box center [299, 268] width 36 height 46
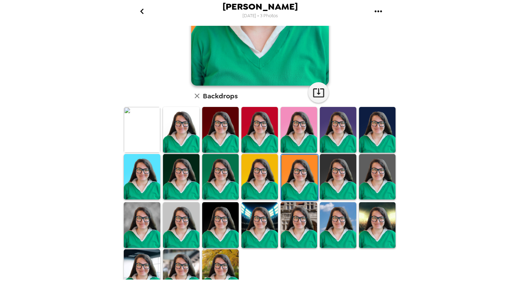
scroll to position [127, 0]
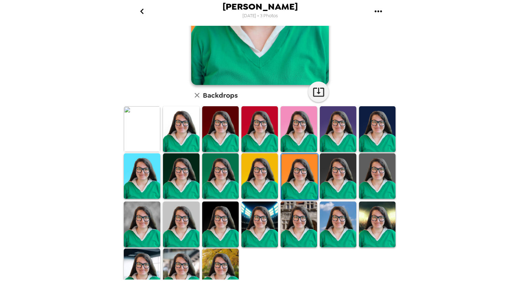
click at [302, 234] on img at bounding box center [299, 225] width 36 height 46
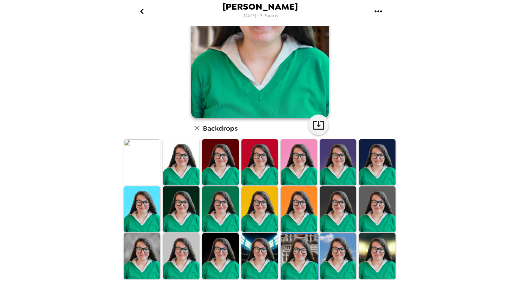
scroll to position [95, 0]
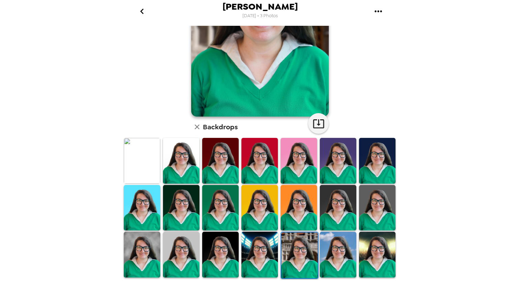
click at [341, 250] on img at bounding box center [338, 255] width 36 height 46
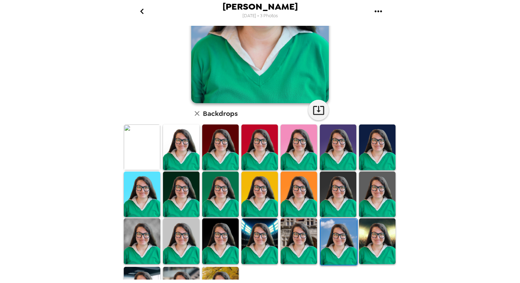
scroll to position [115, 0]
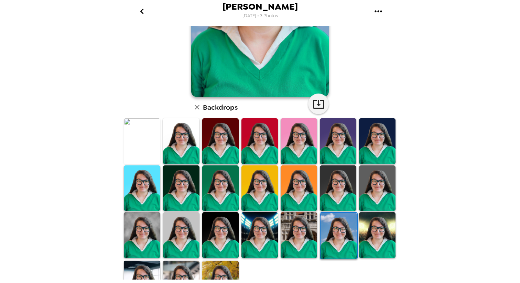
click at [371, 241] on img at bounding box center [377, 235] width 36 height 46
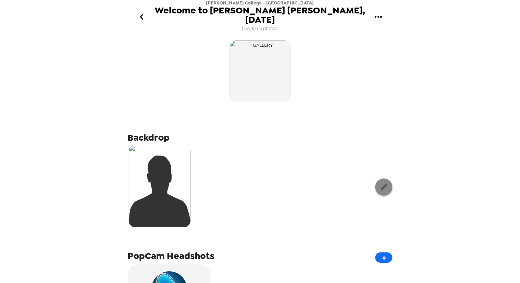
click at [385, 183] on icon "button" at bounding box center [384, 187] width 9 height 9
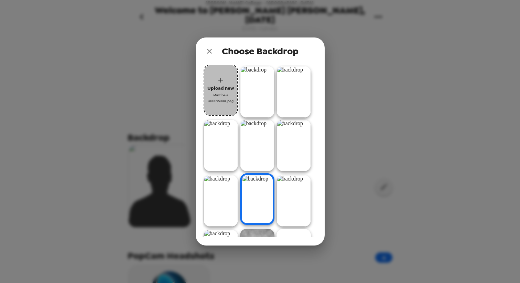
click at [225, 87] on span "Upload new" at bounding box center [220, 88] width 27 height 8
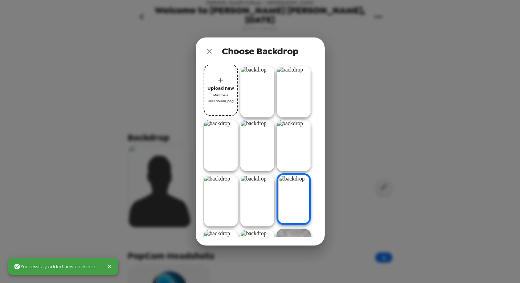
click at [228, 102] on span "Must be a 4000x5000 jpeg" at bounding box center [221, 98] width 28 height 12
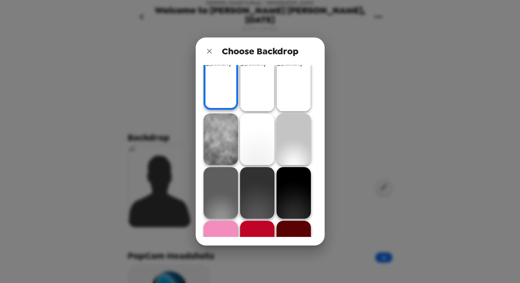
scroll to position [68, 0]
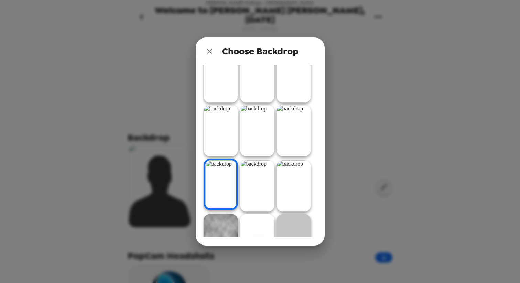
click at [210, 52] on icon "close" at bounding box center [209, 51] width 5 height 5
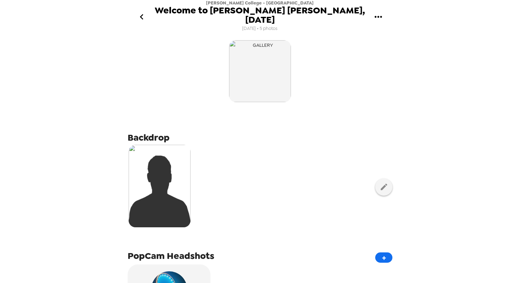
click at [372, 86] on div at bounding box center [260, 71] width 265 height 65
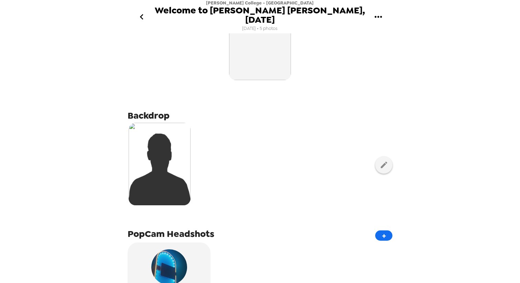
scroll to position [0, 0]
